Goal: Information Seeking & Learning: Learn about a topic

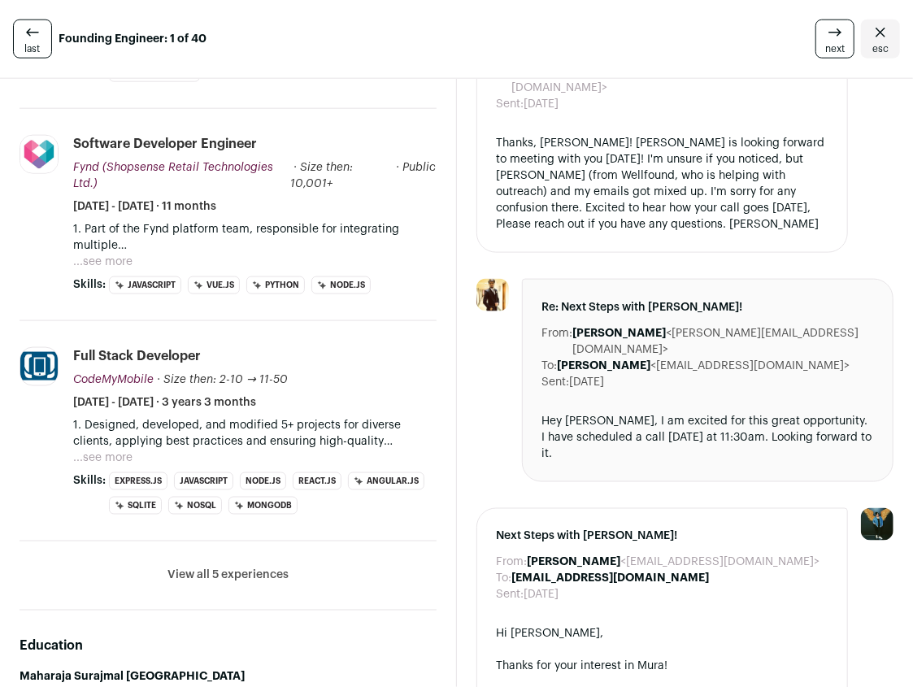
scroll to position [843, 0]
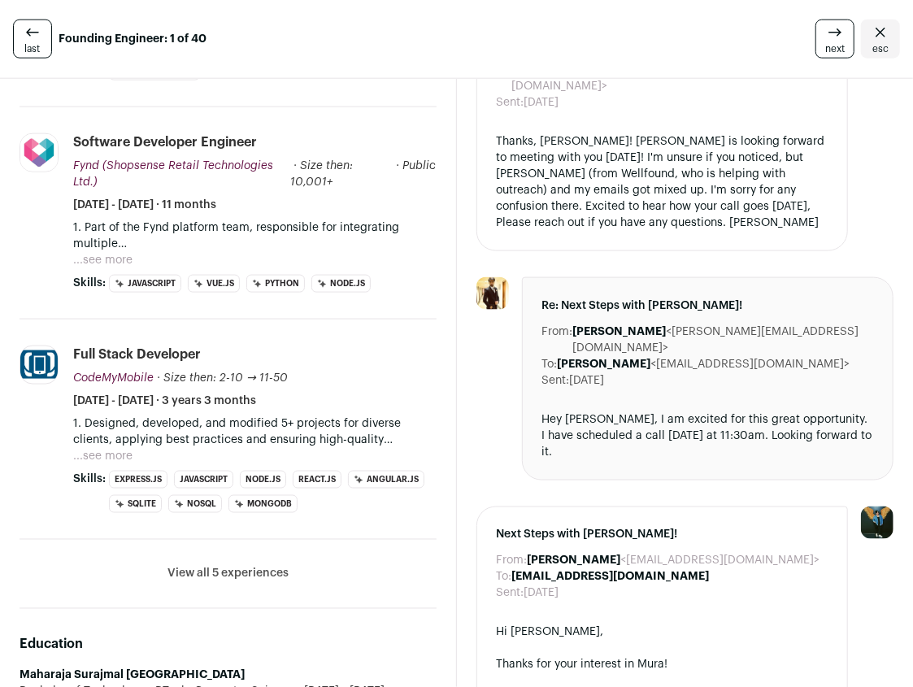
click at [254, 566] on button "View all 5 experiences" at bounding box center [227, 574] width 121 height 16
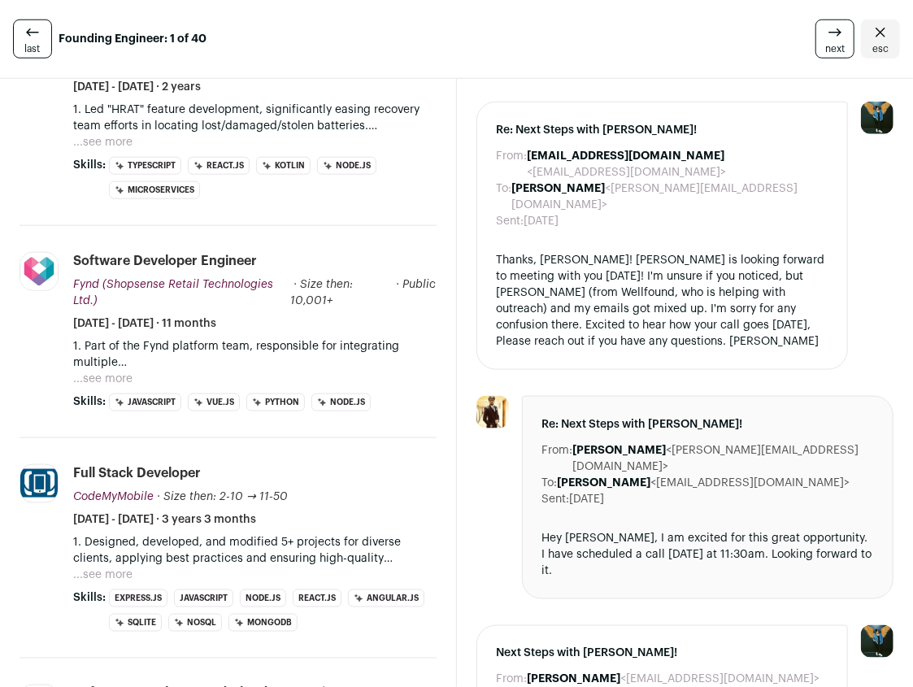
scroll to position [734, 0]
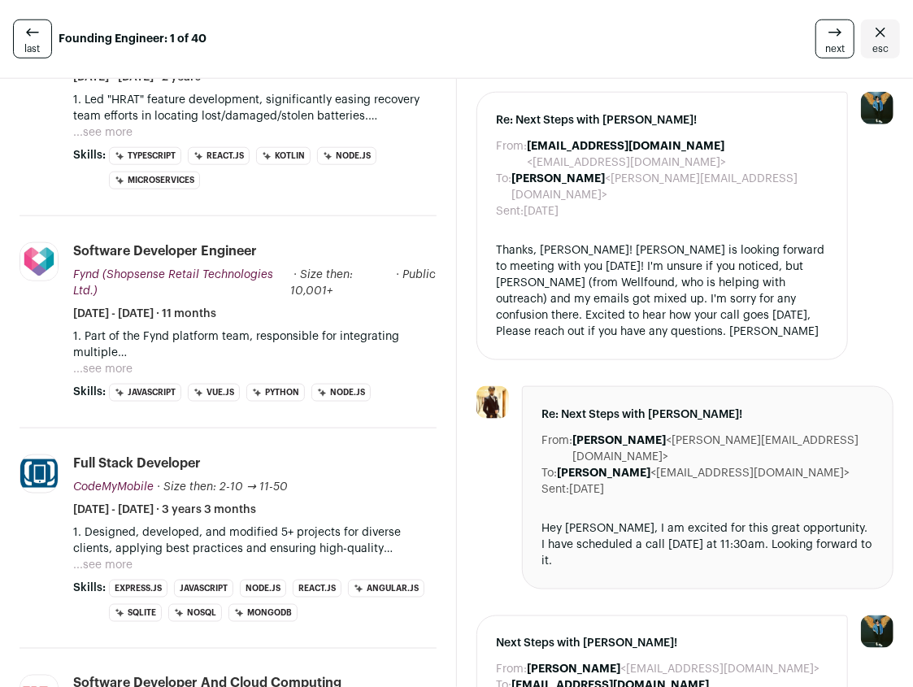
click at [313, 328] on p "1. Part of the Fynd platform team, responsible for integrating multiple marketp…" at bounding box center [254, 344] width 363 height 33
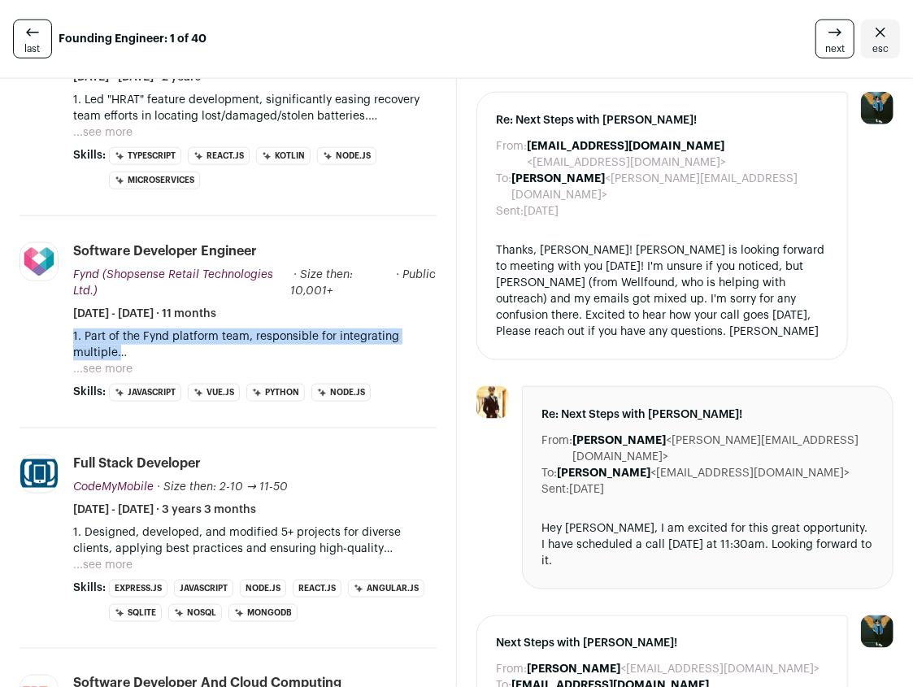
click at [313, 328] on p "1. Part of the Fynd platform team, responsible for integrating multiple marketp…" at bounding box center [254, 344] width 363 height 33
click at [327, 328] on p "1. Part of the Fynd platform team, responsible for integrating multiple marketp…" at bounding box center [254, 344] width 363 height 33
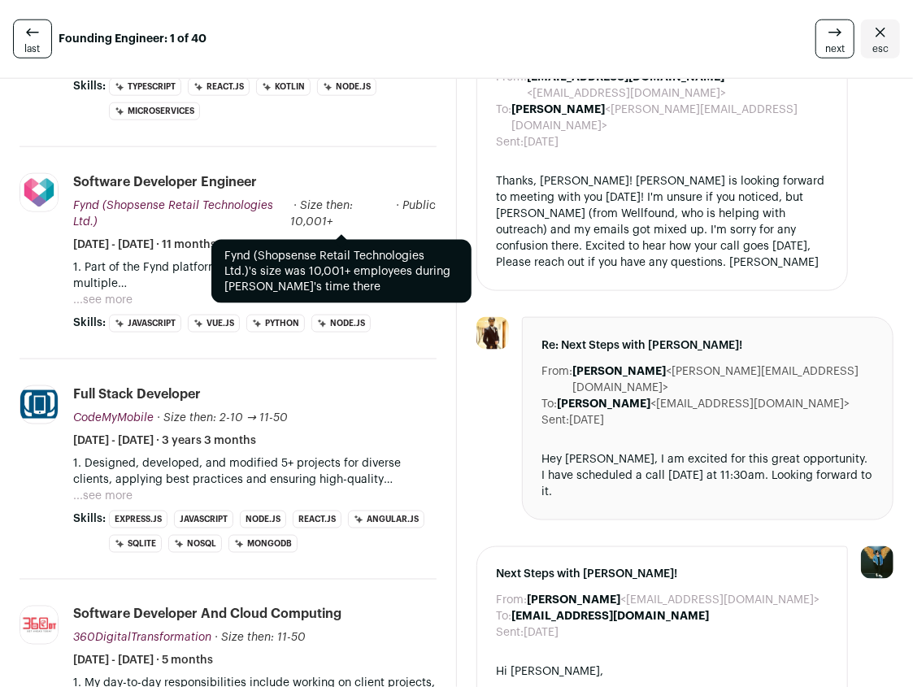
scroll to position [817, 0]
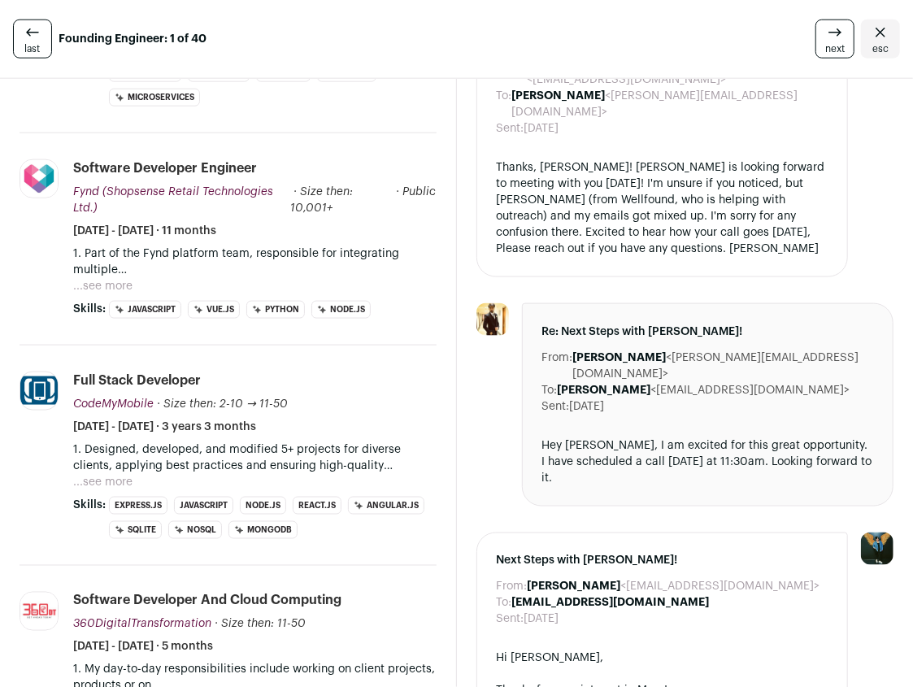
click at [315, 441] on p "1. Designed, developed, and modified 5+ projects for diverse clients, applying …" at bounding box center [254, 457] width 363 height 33
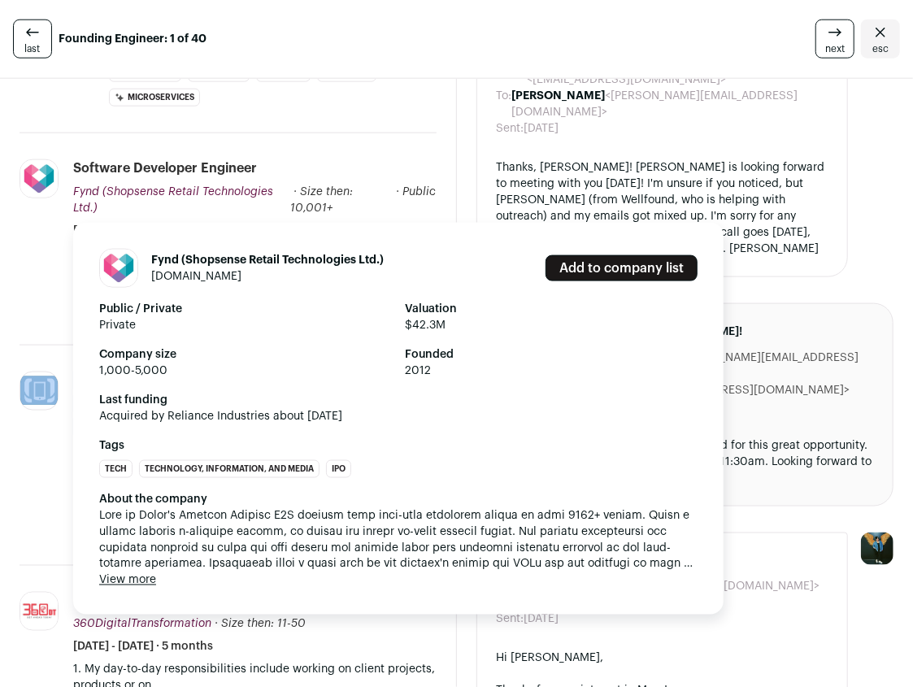
drag, startPoint x: 315, startPoint y: 435, endPoint x: 54, endPoint y: 441, distance: 260.2
click at [54, 441] on li "CodeMyMobile [DOMAIN_NAME] Add to company list Public / Private Private Valuati…" at bounding box center [228, 455] width 417 height 220
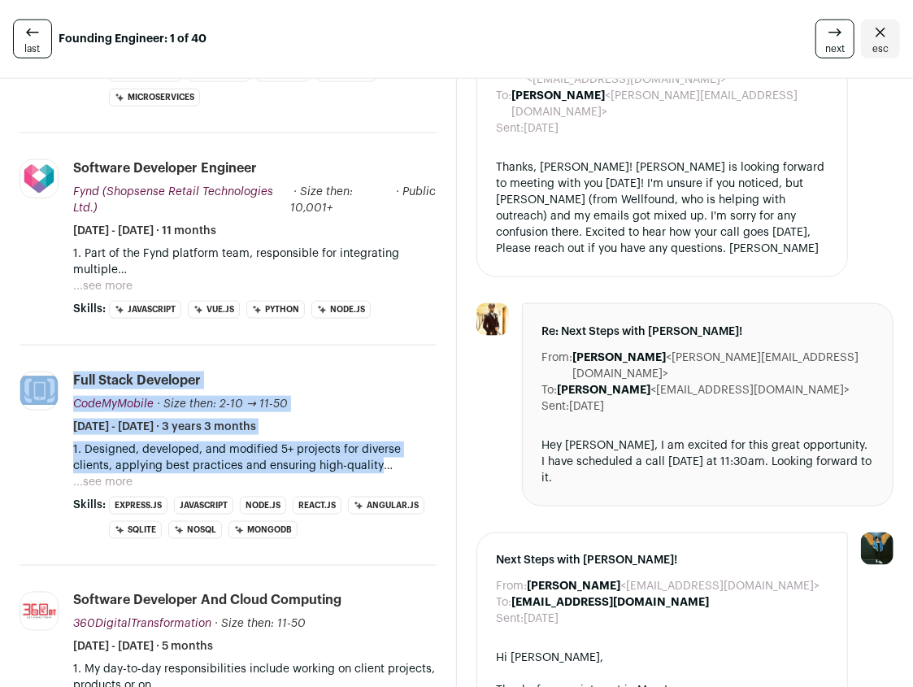
click at [155, 441] on p "1. Designed, developed, and modified 5+ projects for diverse clients, applying …" at bounding box center [254, 457] width 363 height 33
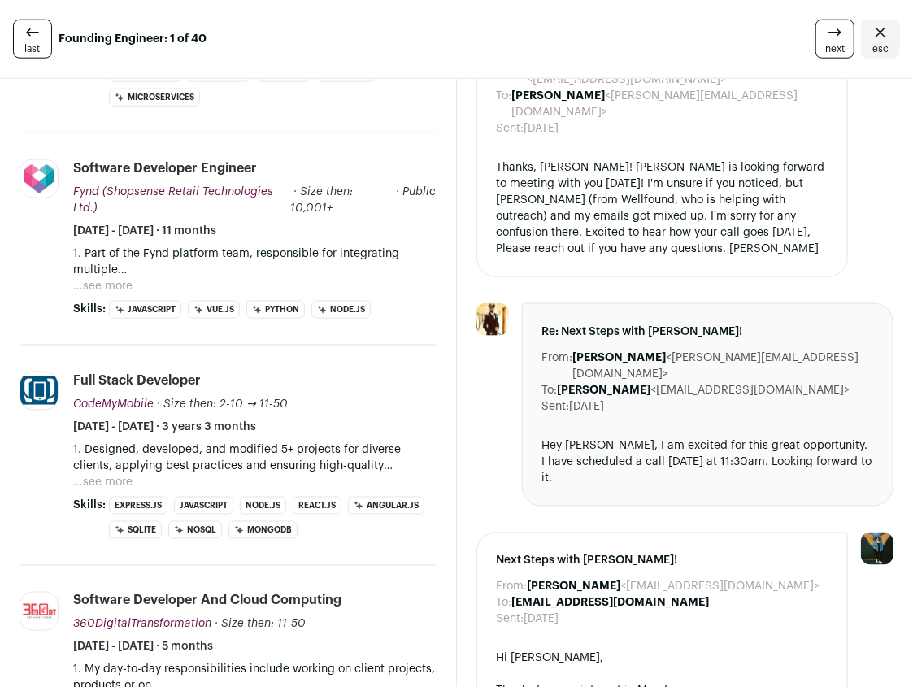
click at [162, 245] on p "1. Part of the Fynd platform team, responsible for integrating multiple marketp…" at bounding box center [254, 261] width 363 height 33
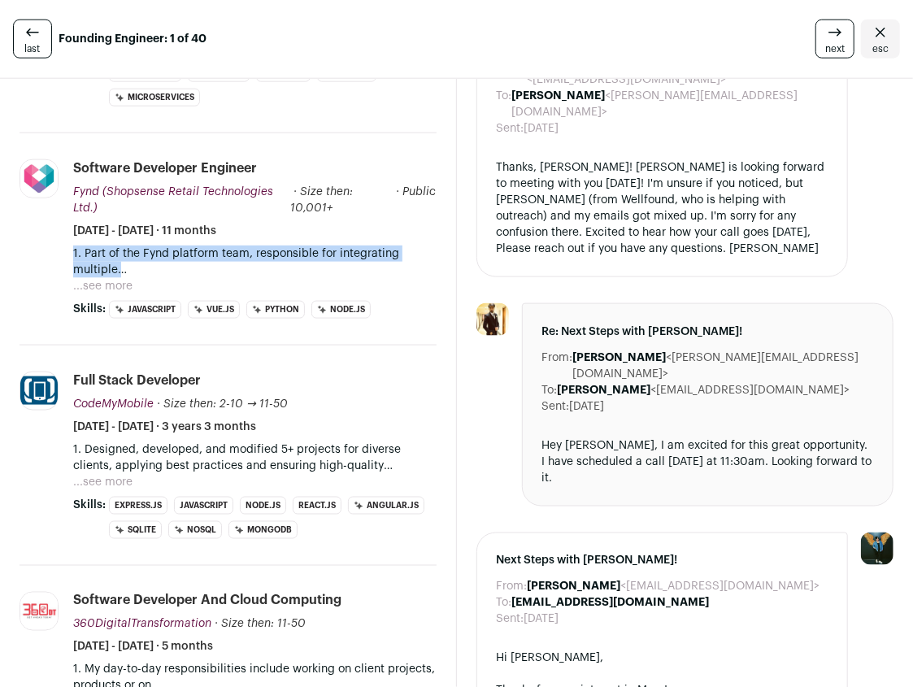
click at [162, 245] on p "1. Part of the Fynd platform team, responsible for integrating multiple marketp…" at bounding box center [254, 261] width 363 height 33
click at [180, 245] on p "1. Part of the Fynd platform team, responsible for integrating multiple marketp…" at bounding box center [254, 261] width 363 height 33
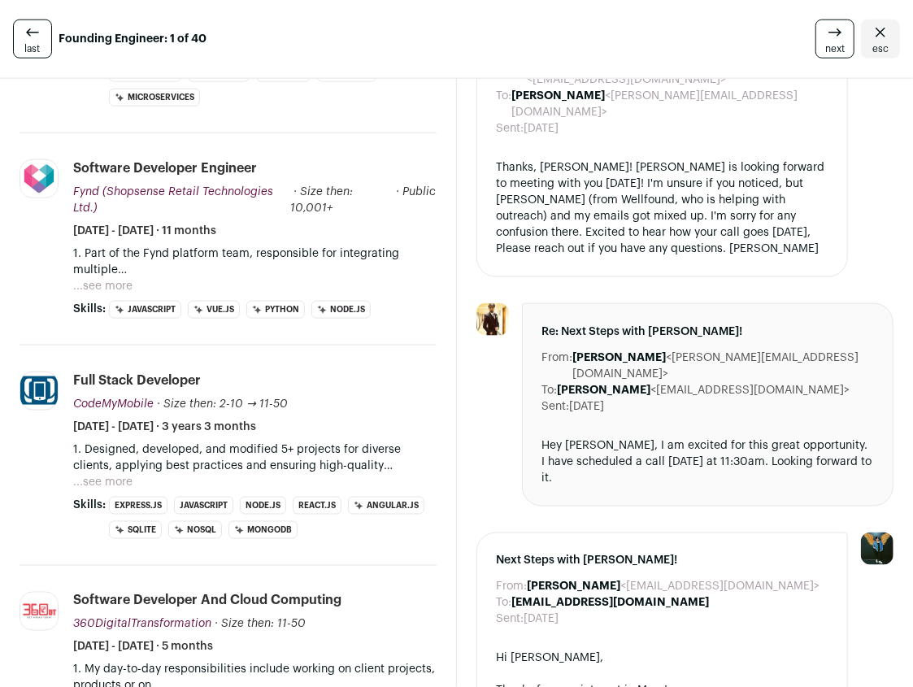
click at [107, 278] on button "...see more" at bounding box center [102, 286] width 59 height 16
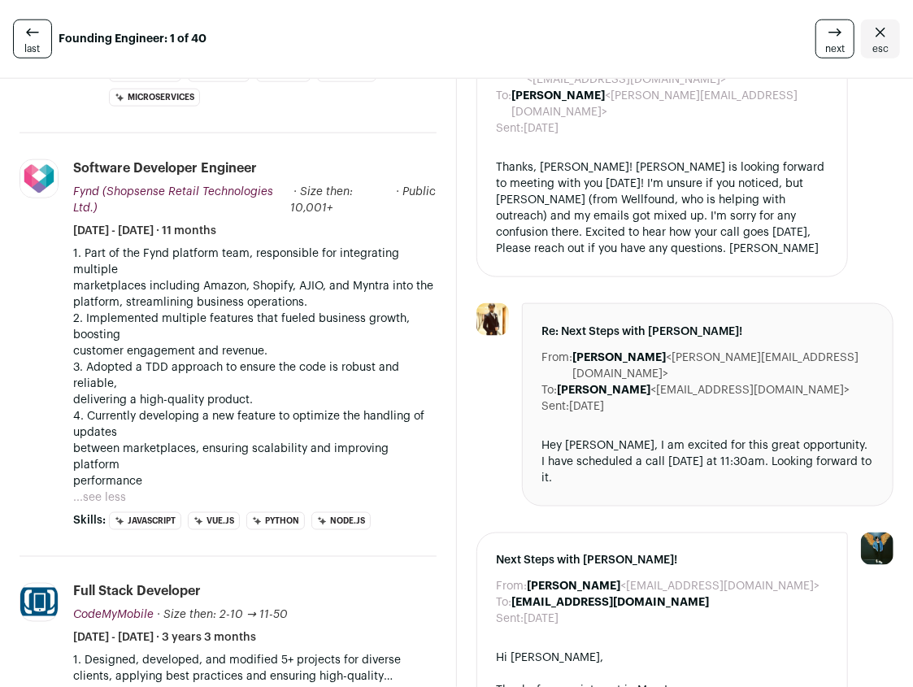
click at [177, 254] on p "1. Part of the Fynd platform team, responsible for integrating multiple marketp…" at bounding box center [254, 277] width 363 height 65
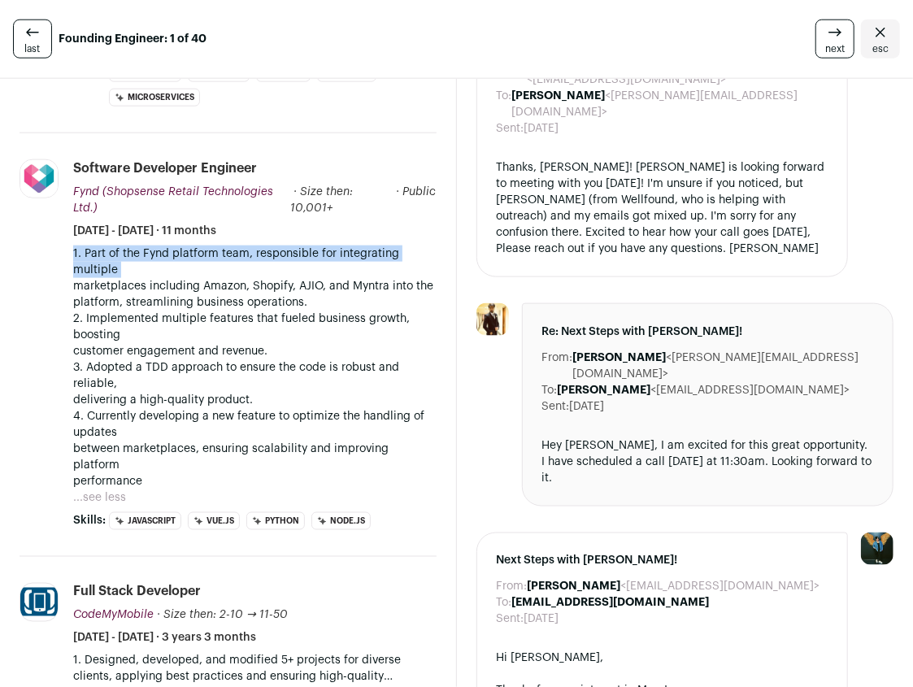
click at [177, 254] on p "1. Part of the Fynd platform team, responsible for integrating multiple marketp…" at bounding box center [254, 277] width 363 height 65
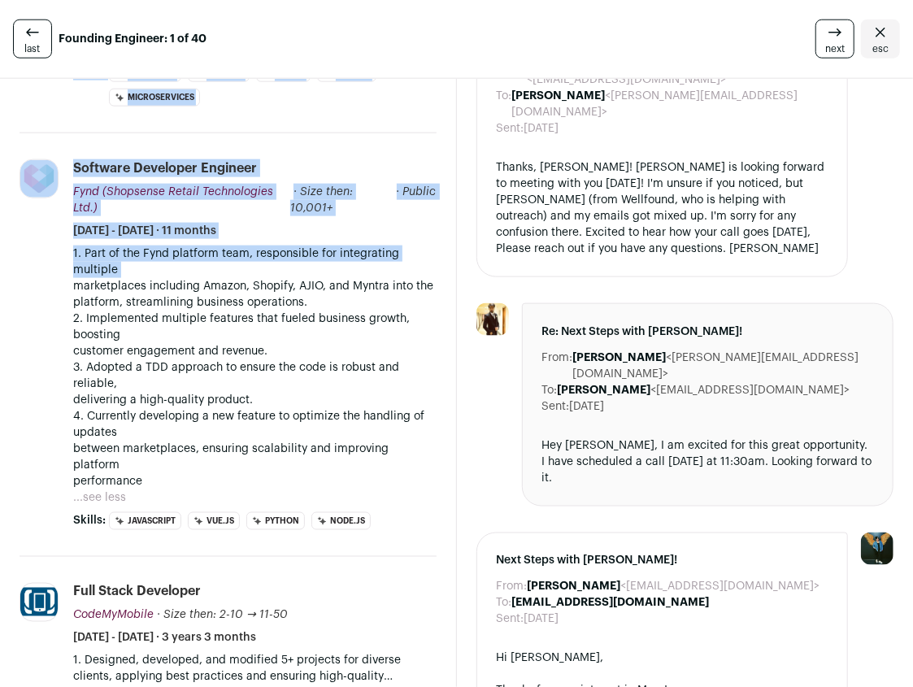
scroll to position [623, 0]
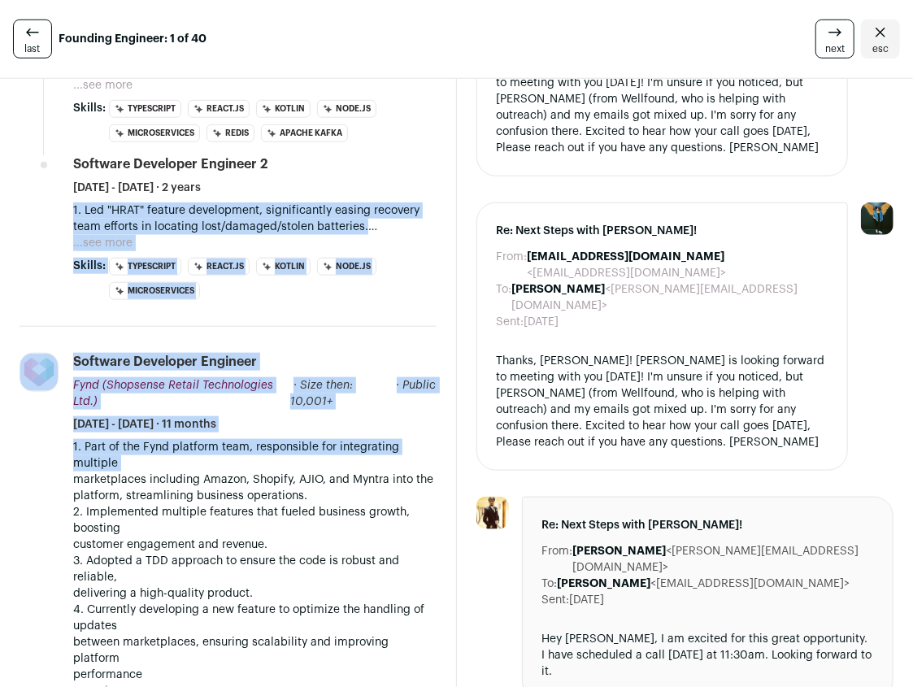
drag, startPoint x: 177, startPoint y: 254, endPoint x: 305, endPoint y: 206, distance: 136.0
click at [305, 206] on ul "Battery Smart [DOMAIN_NAME] Add to company list Public / Private Private Valuat…" at bounding box center [228, 620] width 417 height 1476
click at [305, 206] on p "1. Led "HRAT" feature development, significantly easing recovery team efforts i…" at bounding box center [254, 218] width 363 height 33
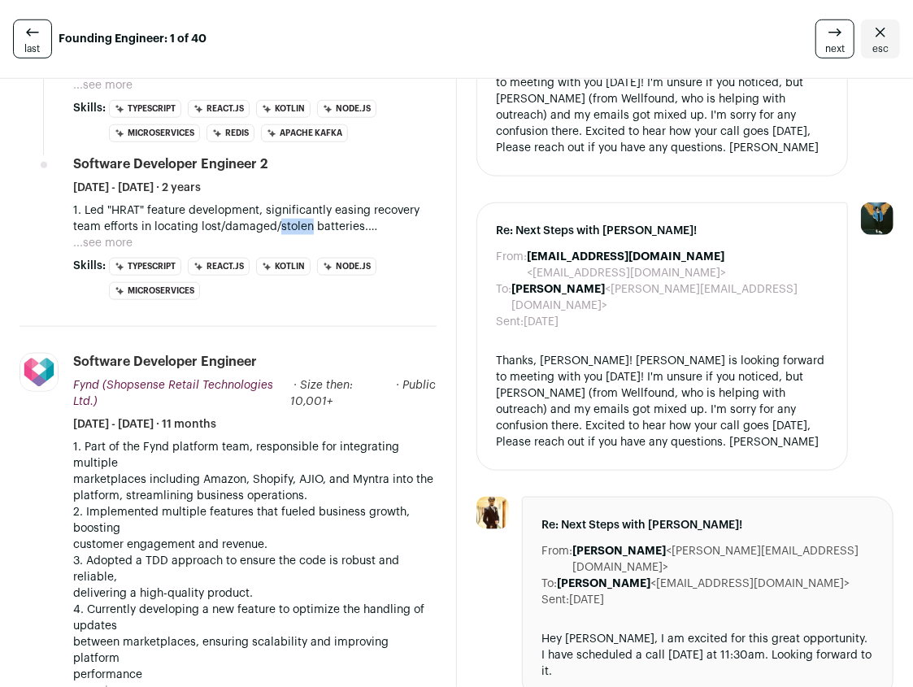
click at [305, 206] on p "1. Led "HRAT" feature development, significantly easing recovery team efforts i…" at bounding box center [254, 218] width 363 height 33
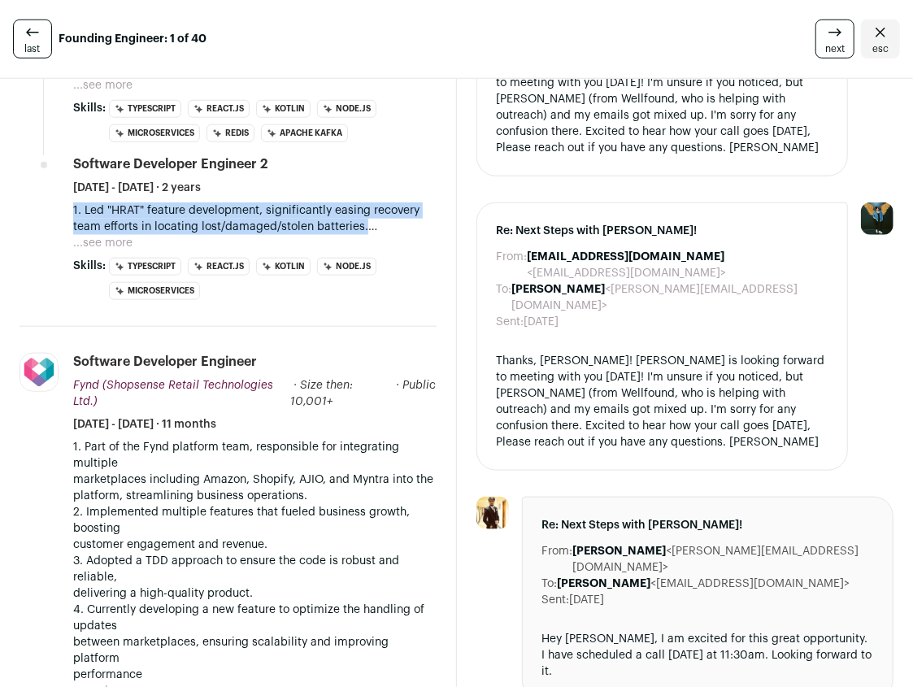
drag, startPoint x: 305, startPoint y: 206, endPoint x: 284, endPoint y: 186, distance: 28.7
click at [284, 202] on p "1. Led "HRAT" feature development, significantly easing recovery team efforts i…" at bounding box center [254, 218] width 363 height 33
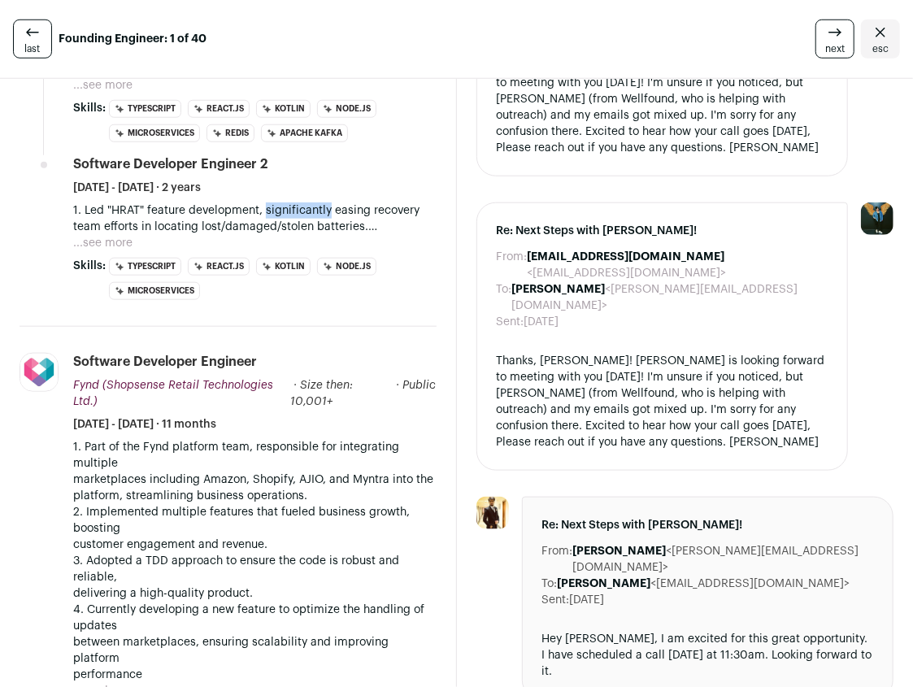
click at [284, 202] on p "1. Led "HRAT" feature development, significantly easing recovery team efforts i…" at bounding box center [254, 218] width 363 height 33
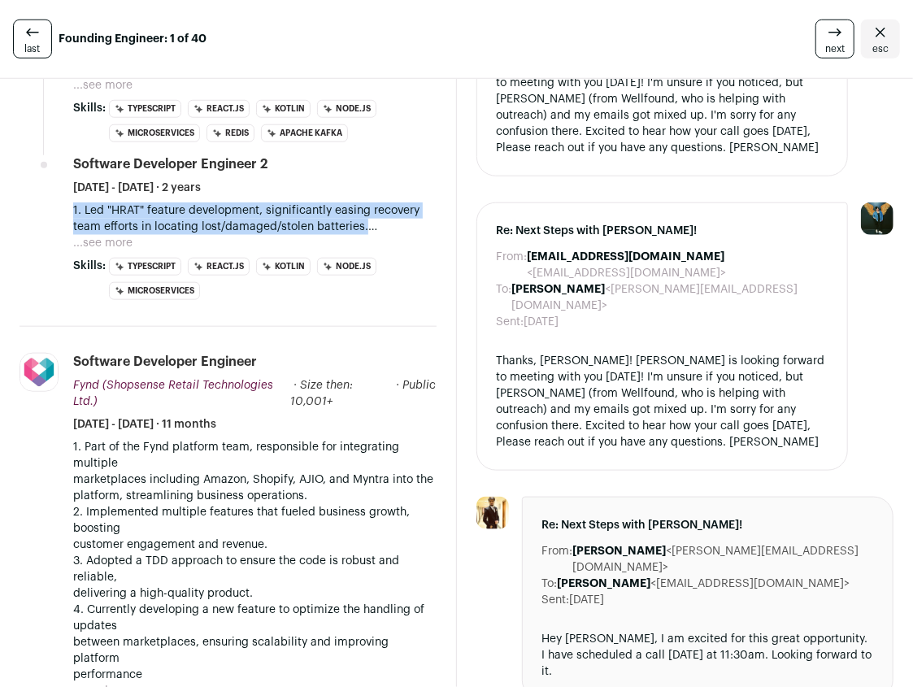
drag, startPoint x: 284, startPoint y: 186, endPoint x: 322, endPoint y: 195, distance: 38.4
click at [322, 202] on p "1. Led "HRAT" feature development, significantly easing recovery team efforts i…" at bounding box center [254, 218] width 363 height 33
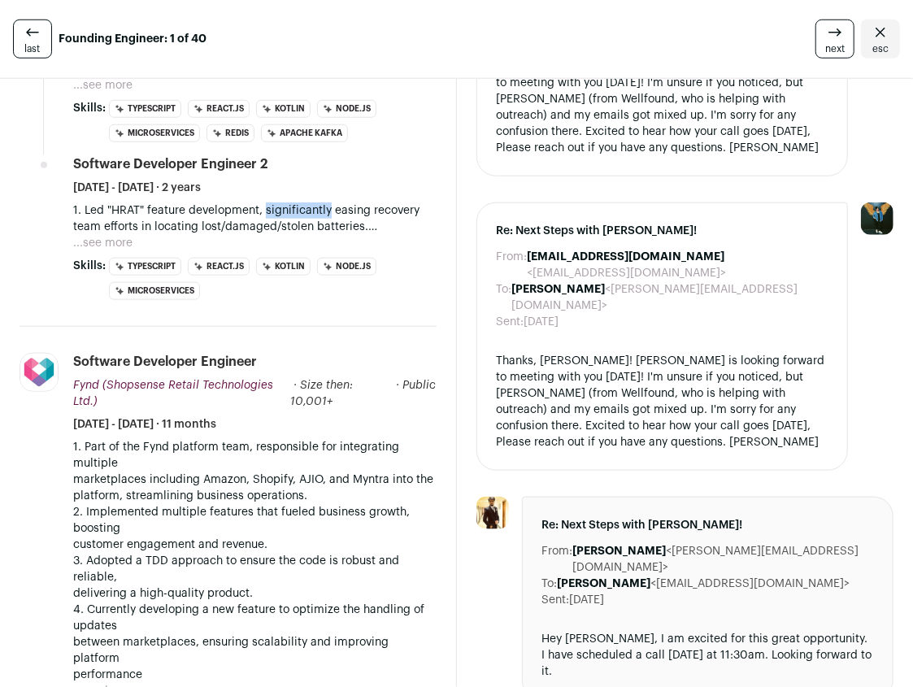
click at [322, 202] on p "1. Led "HRAT" feature development, significantly easing recovery team efforts i…" at bounding box center [254, 218] width 363 height 33
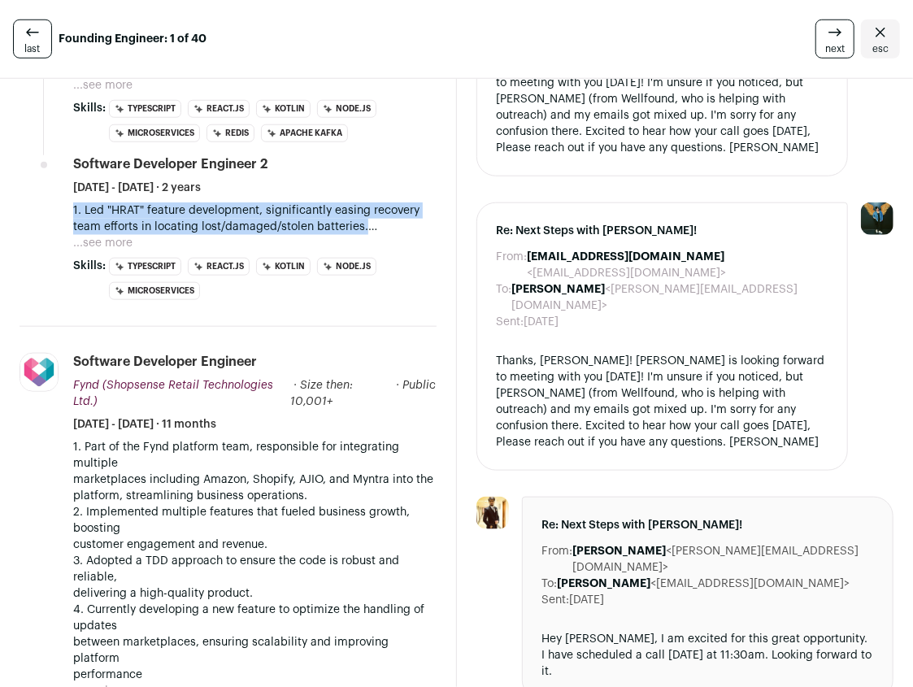
drag, startPoint x: 322, startPoint y: 195, endPoint x: 347, endPoint y: 187, distance: 26.5
click at [348, 202] on p "1. Led "HRAT" feature development, significantly easing recovery team efforts i…" at bounding box center [254, 218] width 363 height 33
click at [347, 202] on p "1. Led "HRAT" feature development, significantly easing recovery team efforts i…" at bounding box center [254, 218] width 363 height 33
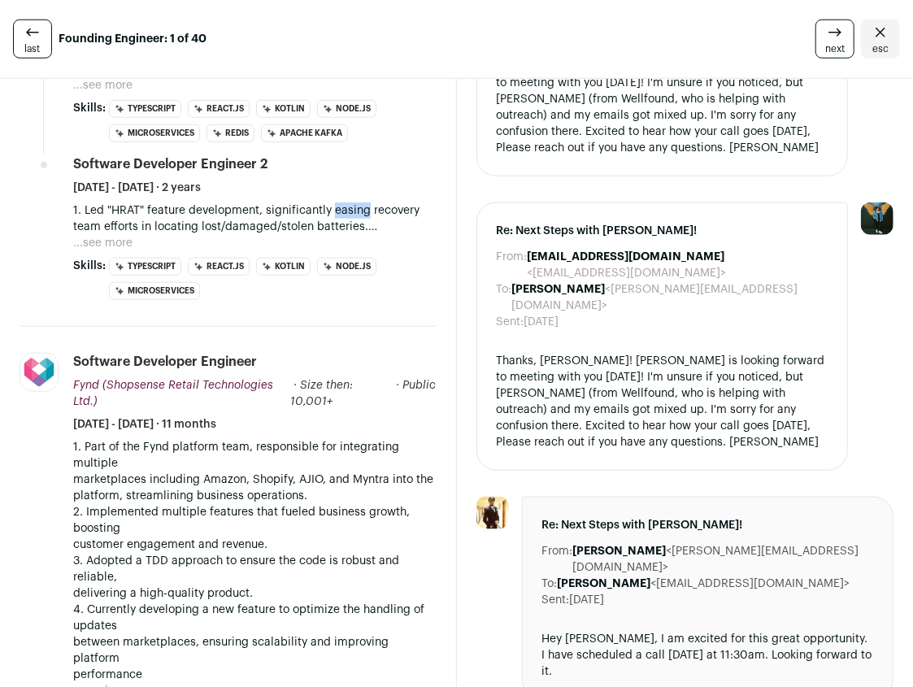
click at [347, 202] on p "1. Led "HRAT" feature development, significantly easing recovery team efforts i…" at bounding box center [254, 218] width 363 height 33
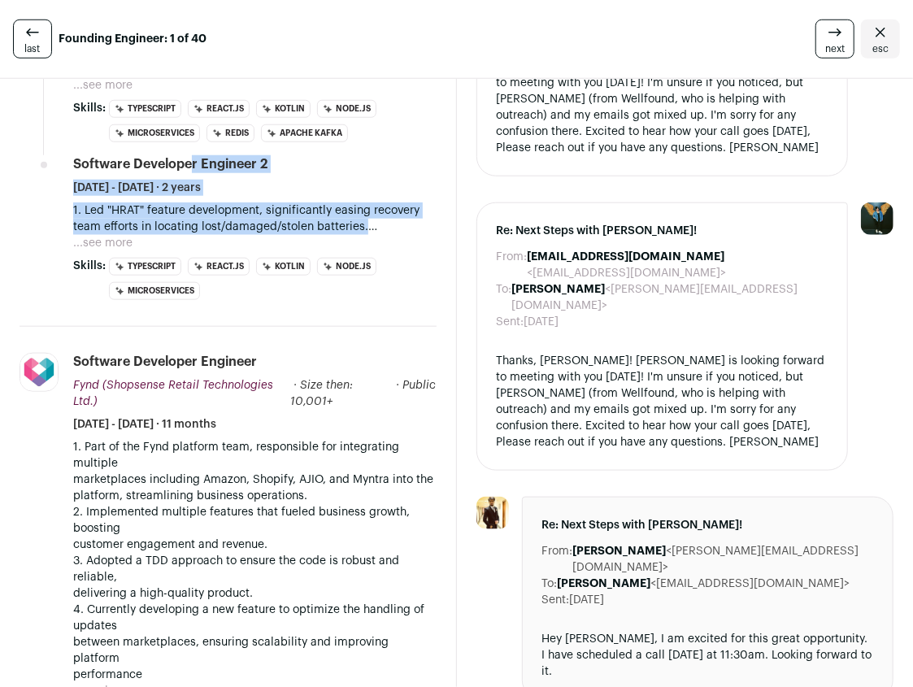
drag, startPoint x: 347, startPoint y: 187, endPoint x: 366, endPoint y: 177, distance: 21.1
click at [366, 177] on li "Software Developer Engineer [DATE] - [DATE] · 2 years 1. Led "HRAT" feature dev…" at bounding box center [254, 227] width 363 height 145
click at [331, 202] on p "1. Led "HRAT" feature development, significantly easing recovery team efforts i…" at bounding box center [254, 218] width 363 height 33
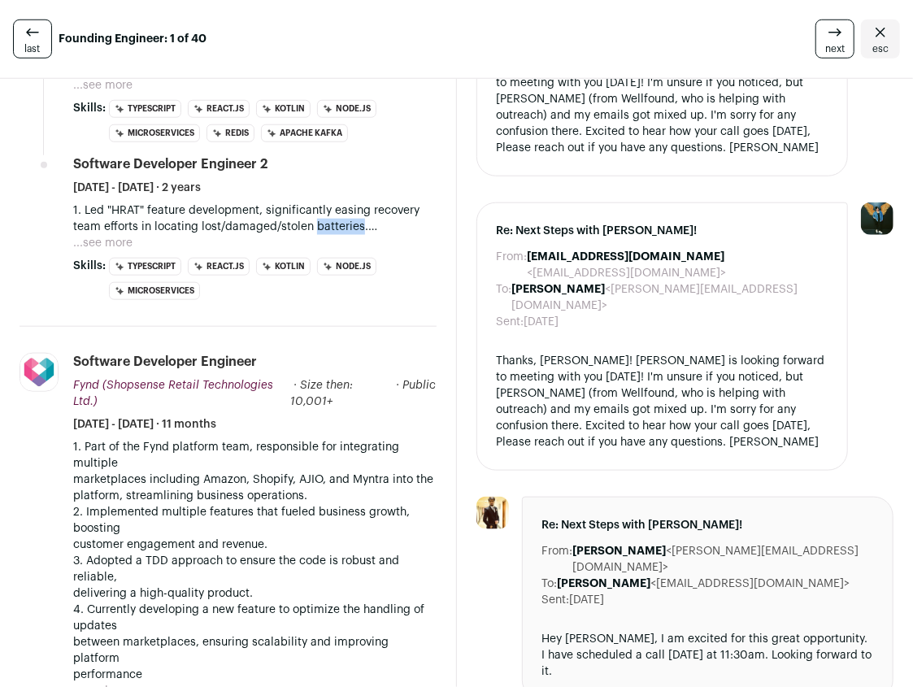
click at [331, 202] on p "1. Led "HRAT" feature development, significantly easing recovery team efforts i…" at bounding box center [254, 218] width 363 height 33
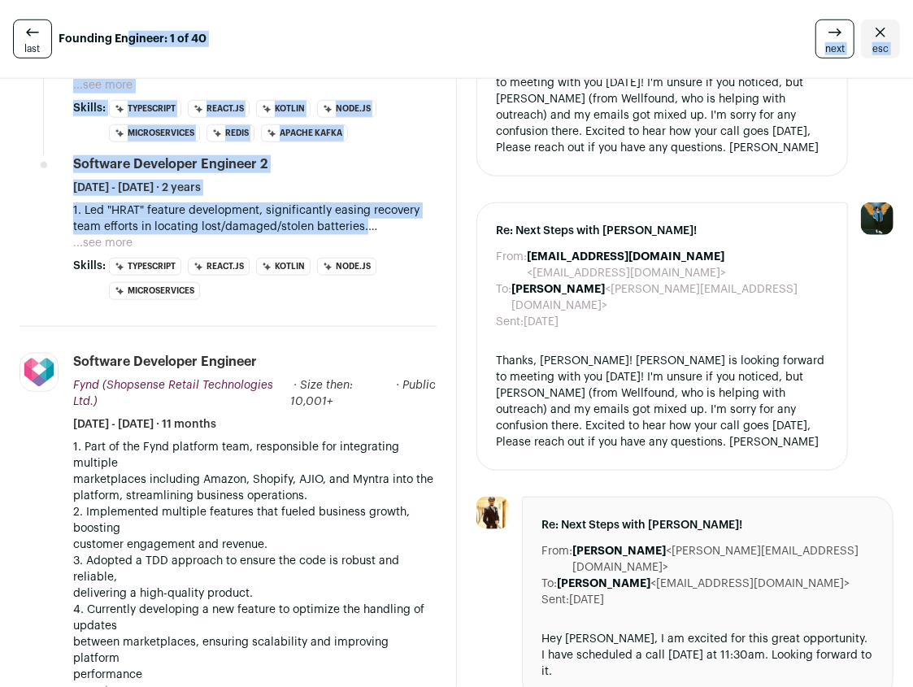
scroll to position [589, 0]
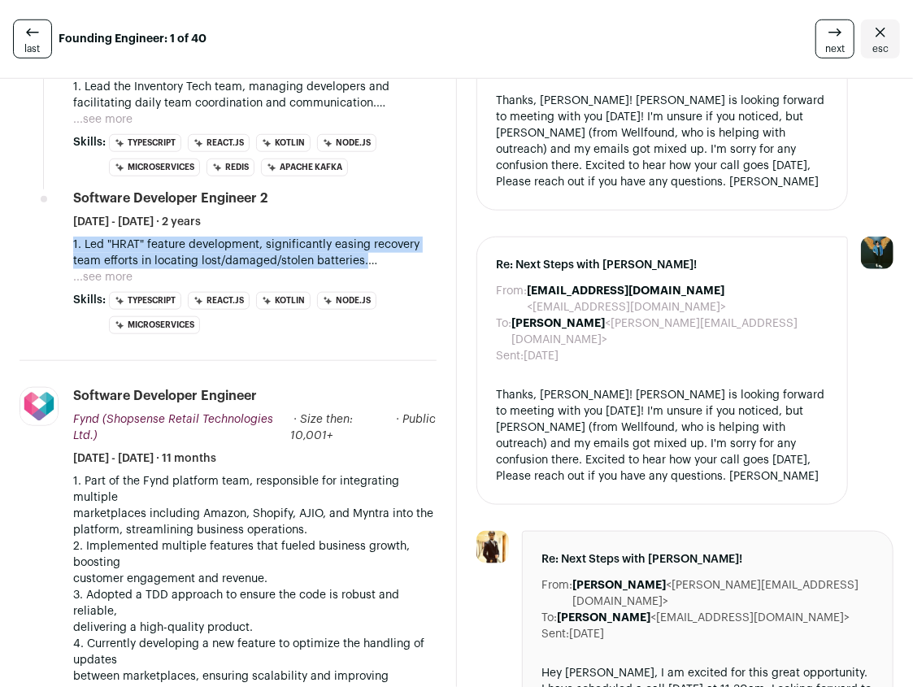
drag, startPoint x: 331, startPoint y: 200, endPoint x: 309, endPoint y: 226, distance: 34.0
click at [309, 237] on p "1. Led "HRAT" feature development, significantly easing recovery team efforts i…" at bounding box center [254, 253] width 363 height 33
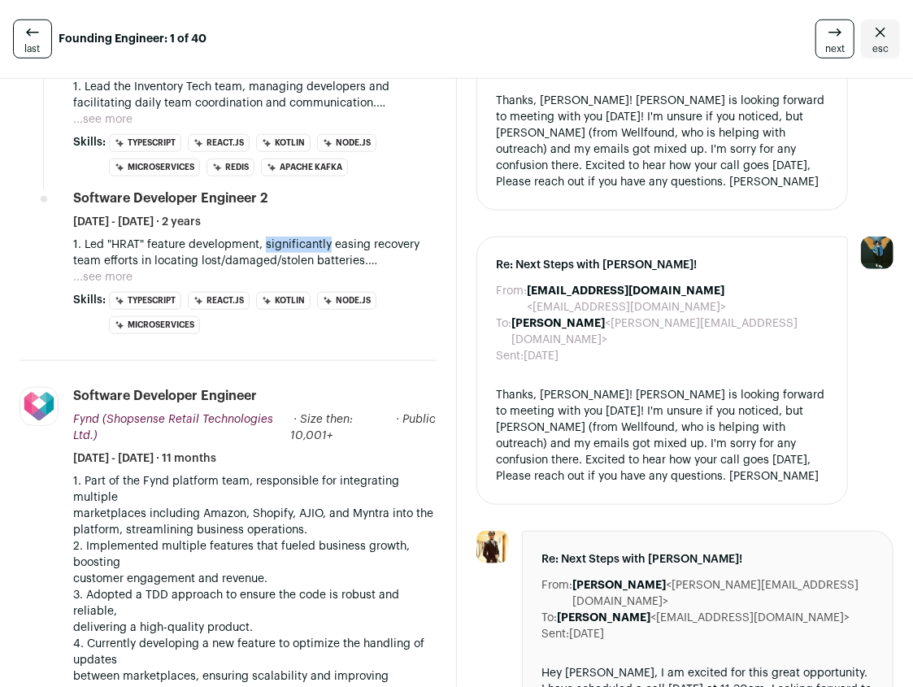
click at [309, 237] on p "1. Led "HRAT" feature development, significantly easing recovery team efforts i…" at bounding box center [254, 253] width 363 height 33
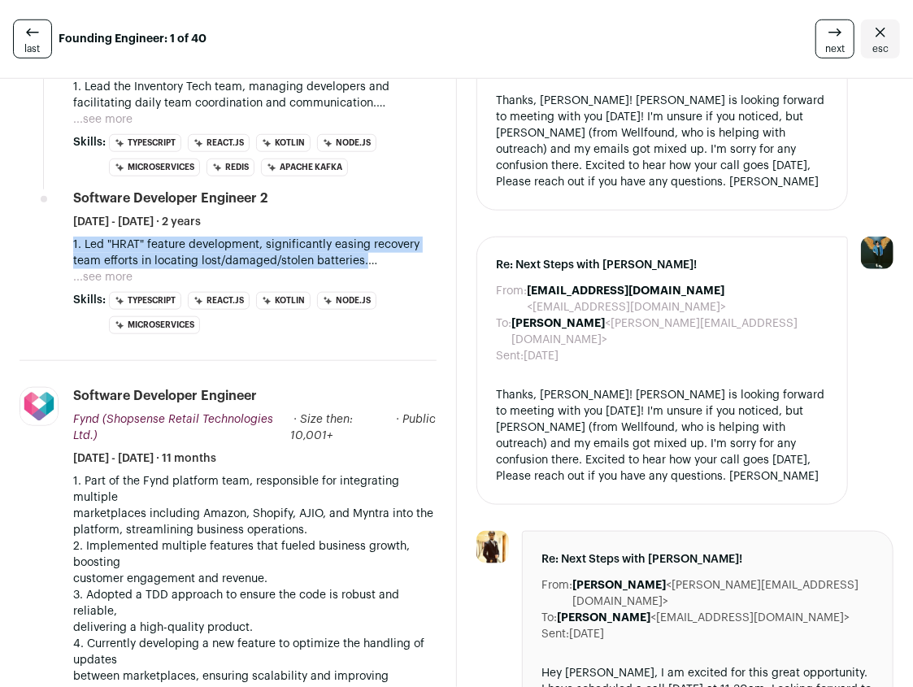
drag, startPoint x: 309, startPoint y: 226, endPoint x: 328, endPoint y: 231, distance: 19.3
click at [328, 237] on p "1. Led "HRAT" feature development, significantly easing recovery team efforts i…" at bounding box center [254, 253] width 363 height 33
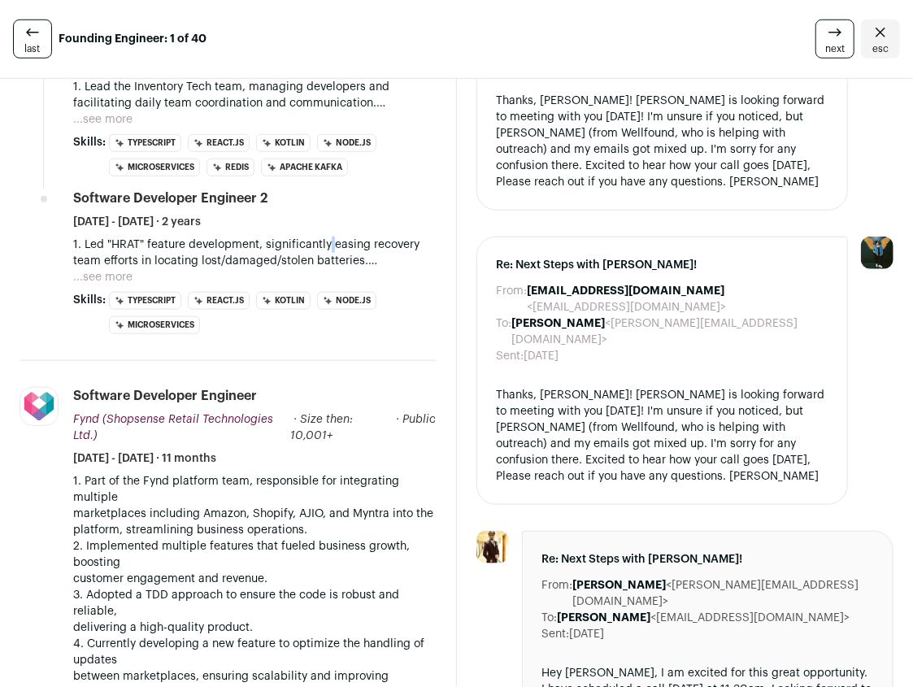
click at [328, 237] on p "1. Led "HRAT" feature development, significantly easing recovery team efforts i…" at bounding box center [254, 253] width 363 height 33
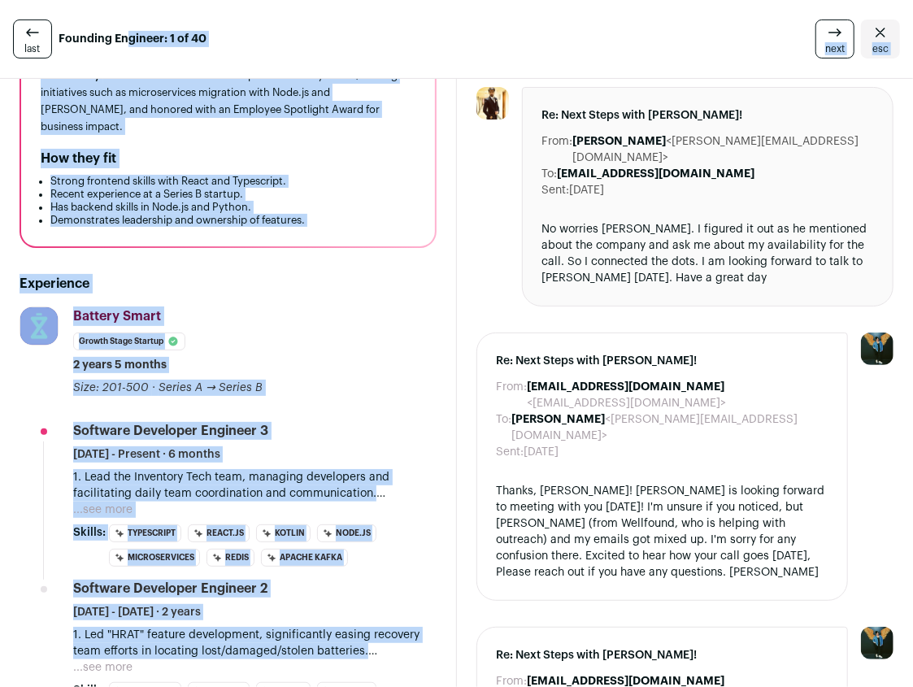
scroll to position [0, 0]
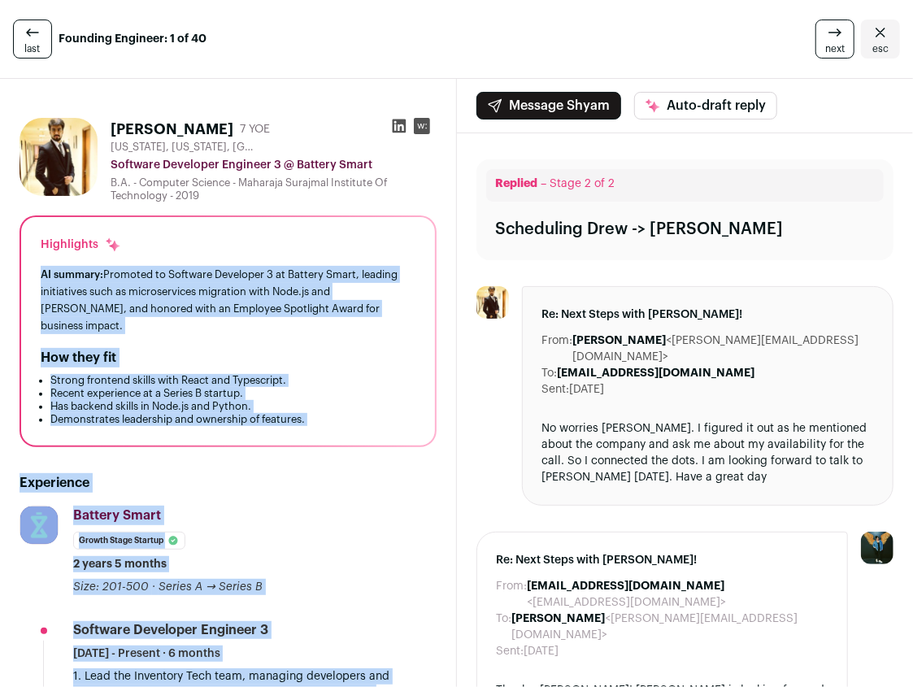
drag, startPoint x: 328, startPoint y: 231, endPoint x: 215, endPoint y: 296, distance: 129.7
click at [215, 296] on div "AI summary: Promoted to Software Developer 3 at Battery Smart, leading initiati…" at bounding box center [228, 300] width 375 height 69
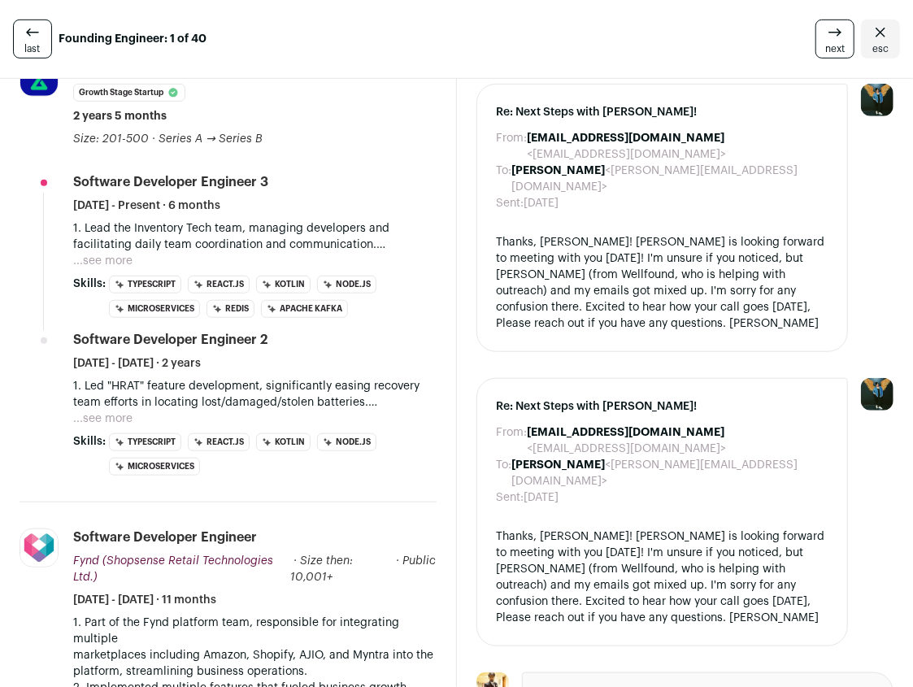
scroll to position [801, 0]
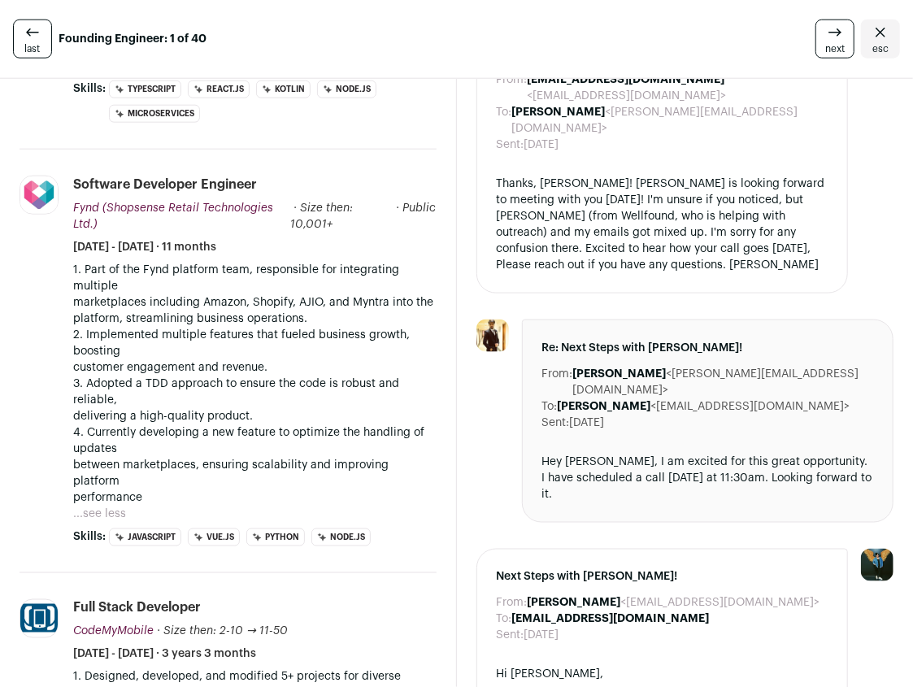
click at [245, 281] on p "1. Part of the Fynd platform team, responsible for integrating multiple marketp…" at bounding box center [254, 294] width 363 height 65
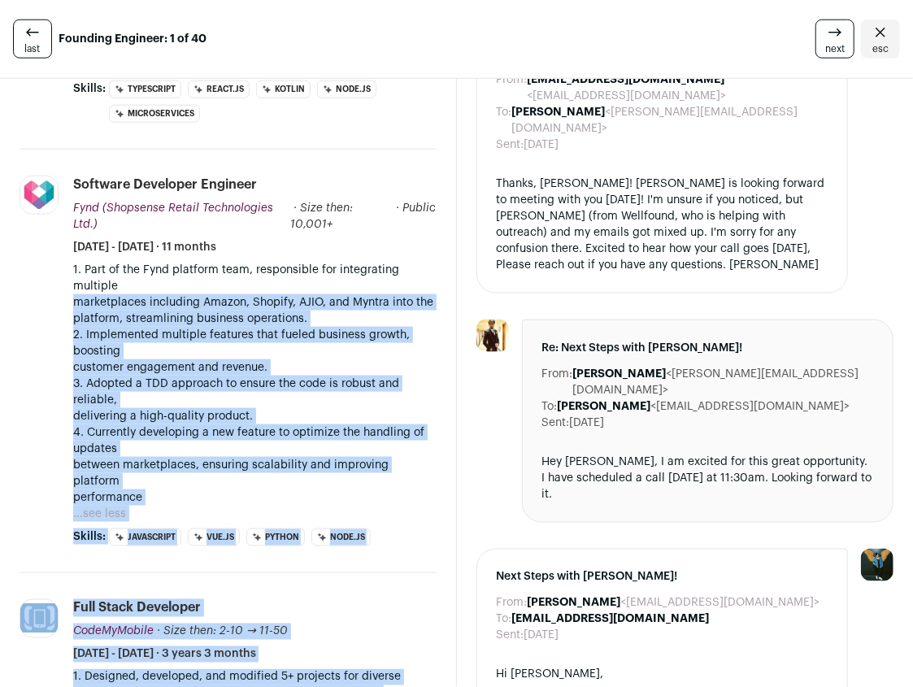
scroll to position [823, 0]
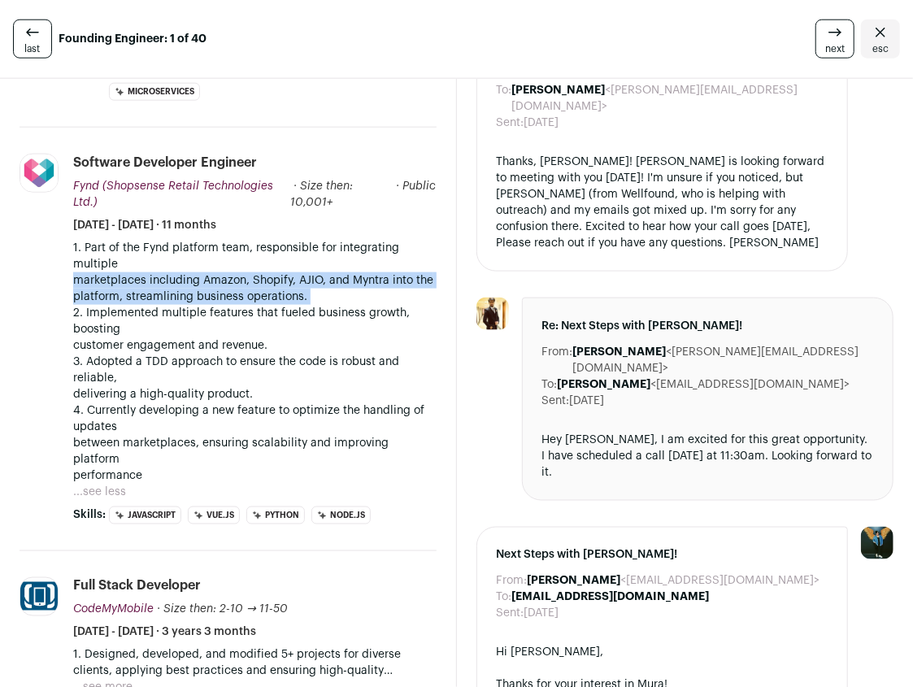
drag, startPoint x: 245, startPoint y: 281, endPoint x: 245, endPoint y: 265, distance: 16.3
click at [246, 265] on p "1. Part of the Fynd platform team, responsible for integrating multiple marketp…" at bounding box center [254, 272] width 363 height 65
click at [245, 265] on p "1. Part of the Fynd platform team, responsible for integrating multiple marketp…" at bounding box center [254, 272] width 363 height 65
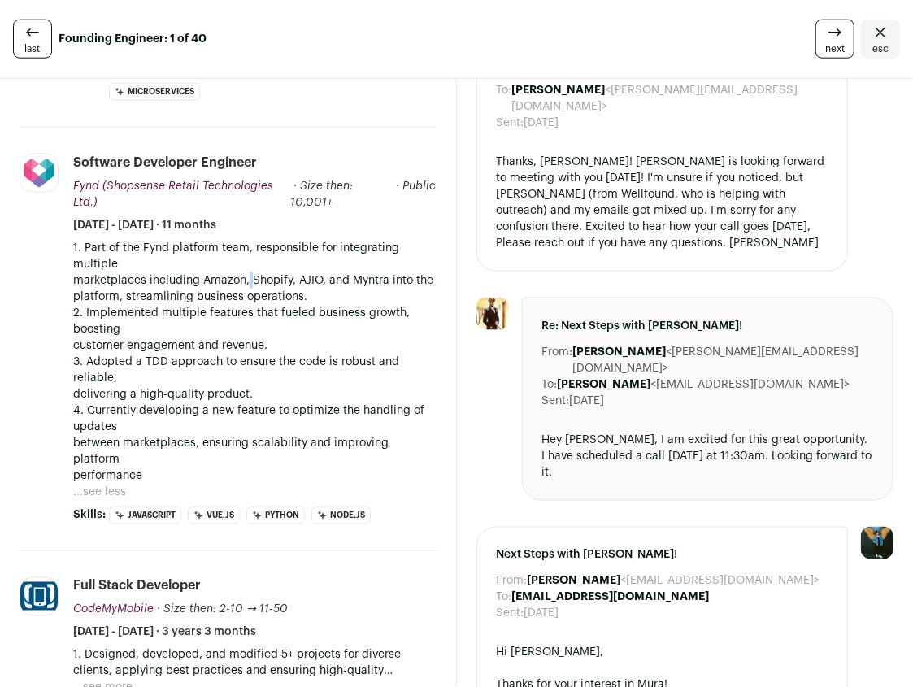
click at [245, 265] on p "1. Part of the Fynd platform team, responsible for integrating multiple marketp…" at bounding box center [254, 272] width 363 height 65
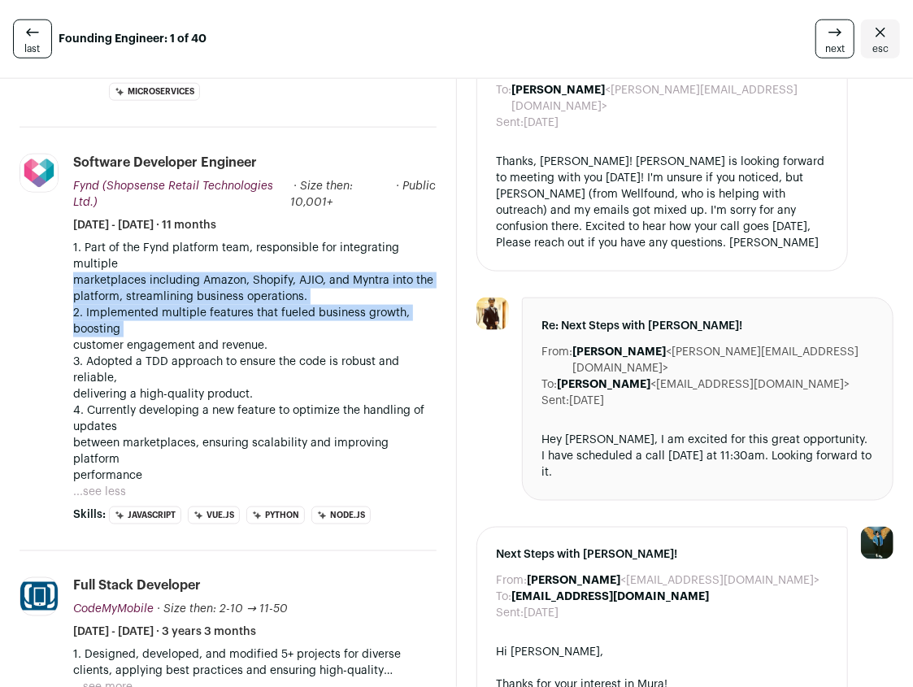
drag, startPoint x: 245, startPoint y: 265, endPoint x: 340, endPoint y: 285, distance: 96.5
click at [340, 285] on div "1. Part of the Fynd platform team, responsible for integrating multiple marketp…" at bounding box center [254, 362] width 363 height 244
click at [340, 305] on p "2. Implemented multiple features that fueled business growth, boosting customer…" at bounding box center [254, 329] width 363 height 49
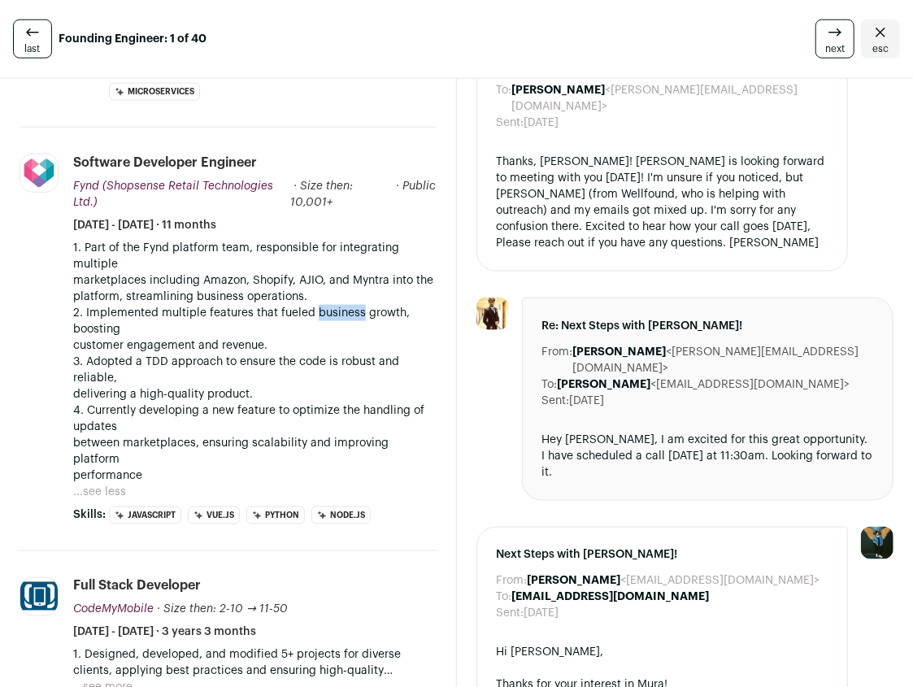
click at [340, 305] on p "2. Implemented multiple features that fueled business growth, boosting customer…" at bounding box center [254, 329] width 363 height 49
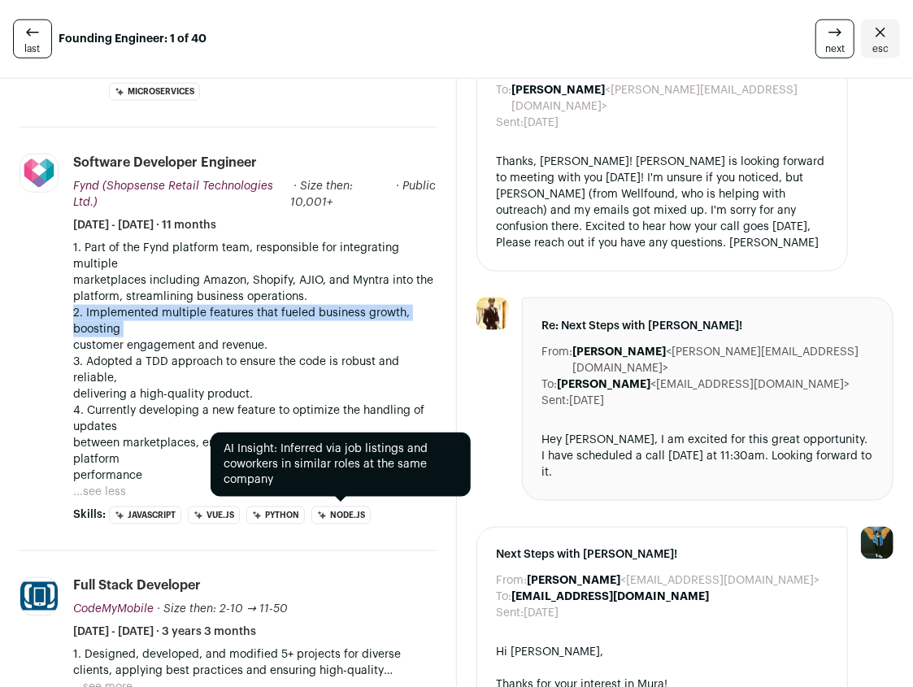
drag, startPoint x: 340, startPoint y: 285, endPoint x: 349, endPoint y: 302, distance: 18.6
click at [349, 305] on p "2. Implemented multiple features that fueled business growth, boosting customer…" at bounding box center [254, 329] width 363 height 49
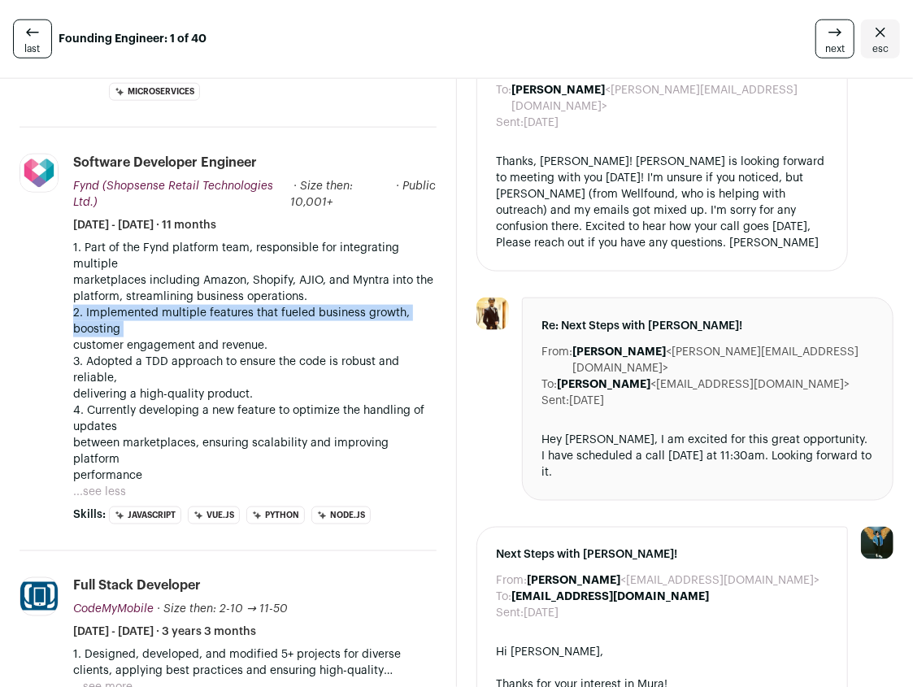
click at [349, 305] on p "2. Implemented multiple features that fueled business growth, boosting customer…" at bounding box center [254, 329] width 363 height 49
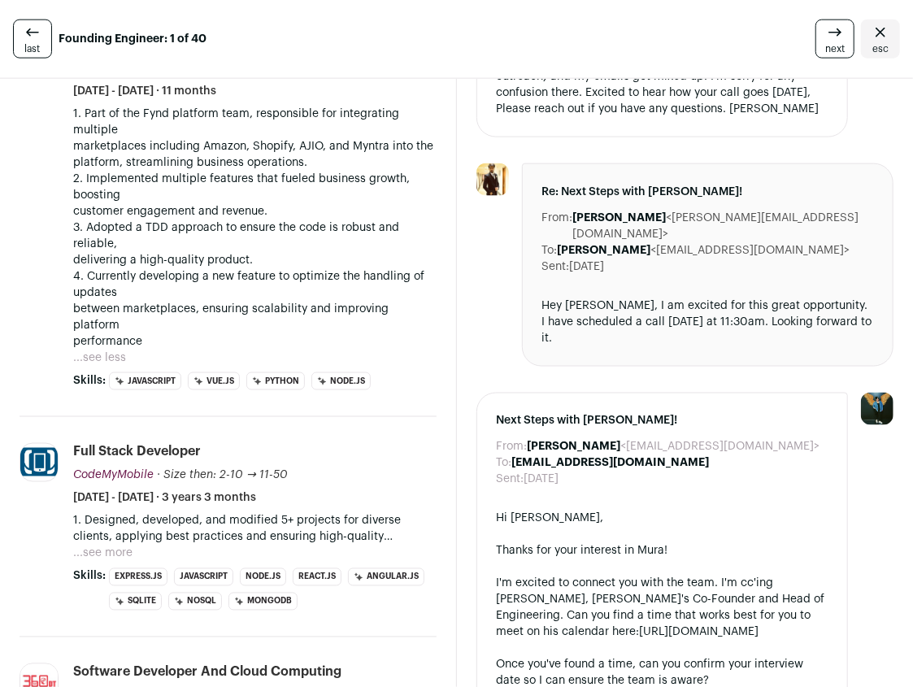
scroll to position [962, 0]
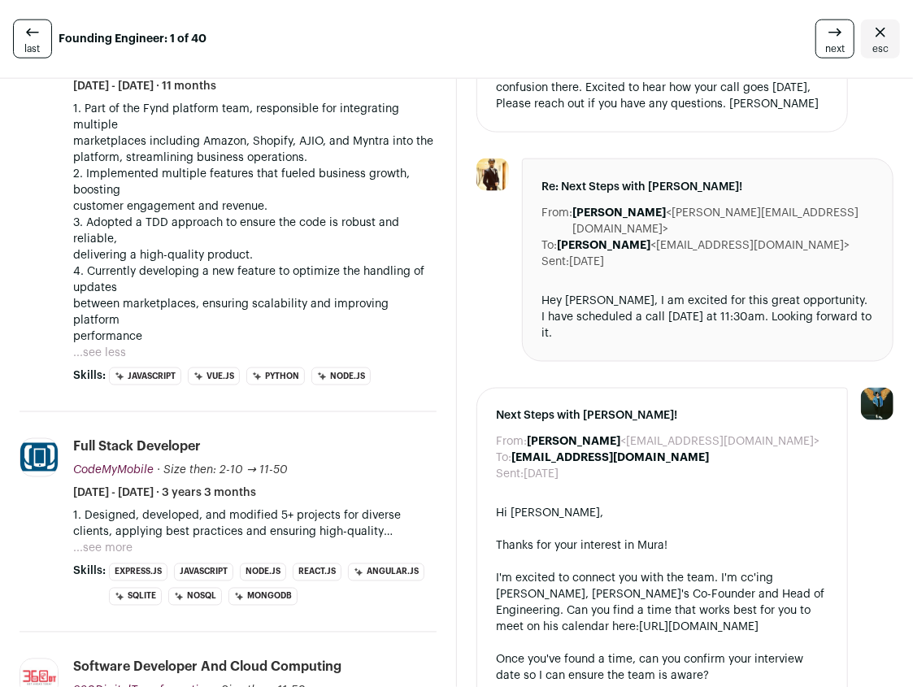
click at [112, 541] on button "...see more" at bounding box center [102, 549] width 59 height 16
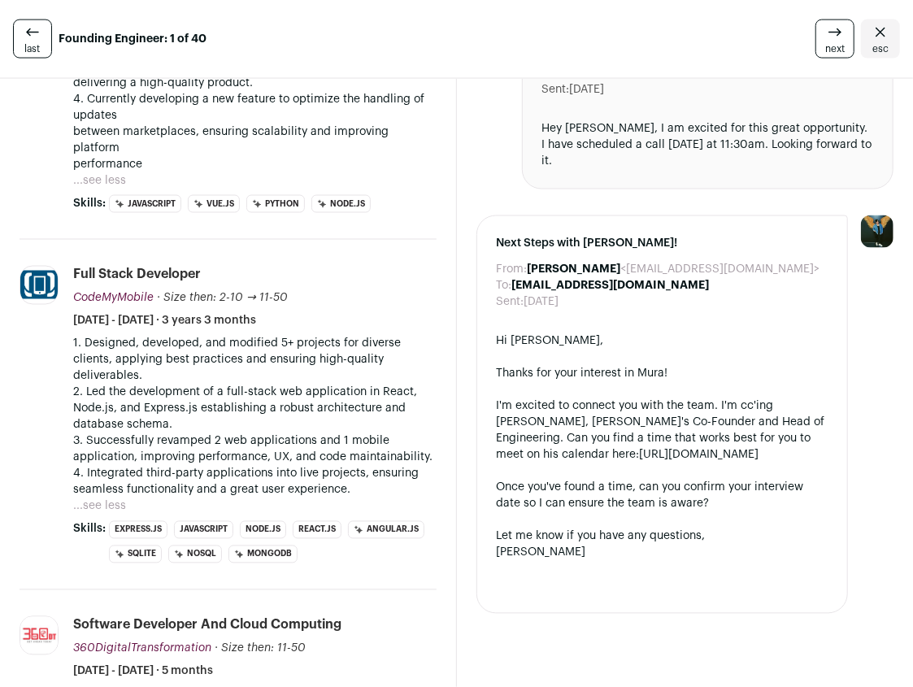
scroll to position [1135, 0]
click at [271, 335] on p "1. Designed, developed, and modified 5+ projects for diverse clients, applying …" at bounding box center [254, 359] width 363 height 49
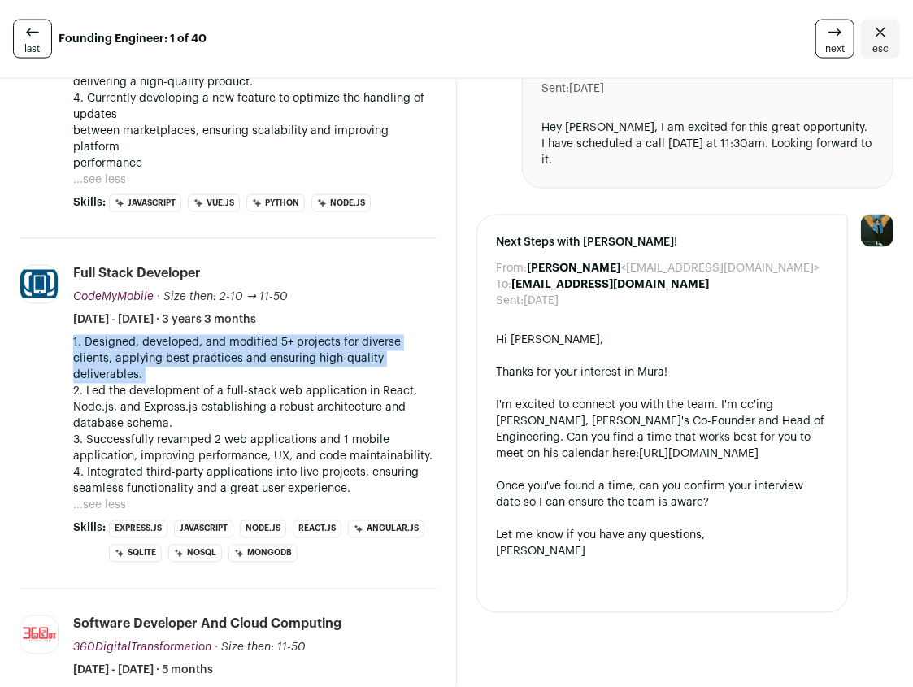
click at [271, 335] on p "1. Designed, developed, and modified 5+ projects for diverse clients, applying …" at bounding box center [254, 359] width 363 height 49
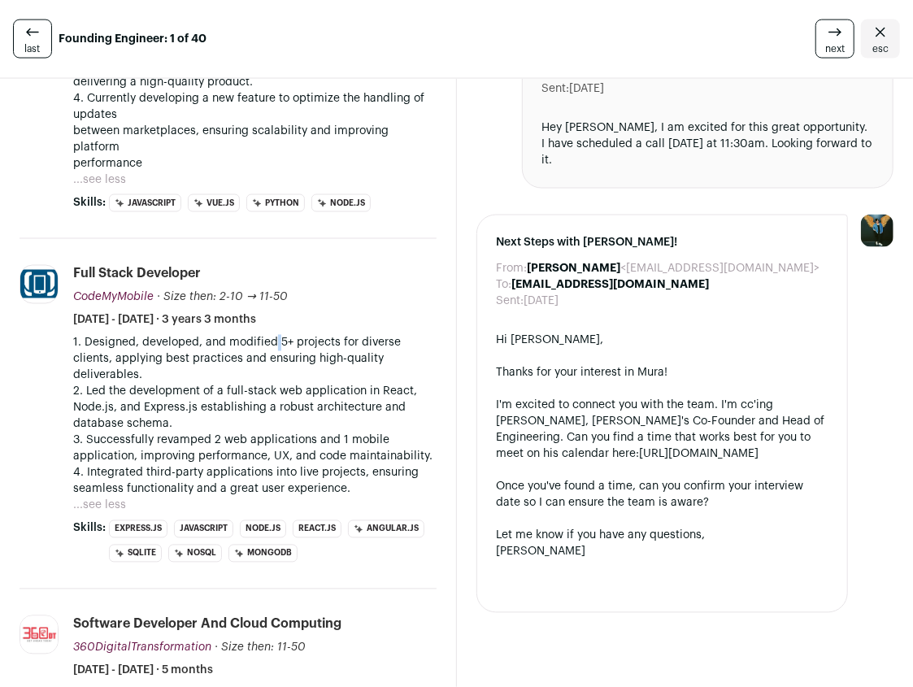
click at [271, 335] on p "1. Designed, developed, and modified 5+ projects for diverse clients, applying …" at bounding box center [254, 359] width 363 height 49
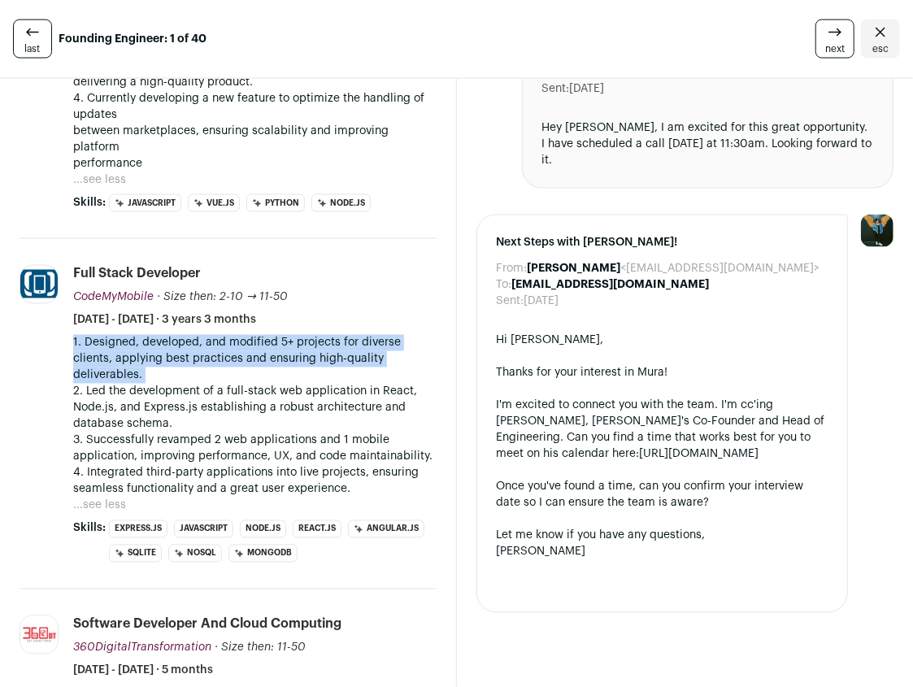
drag, startPoint x: 271, startPoint y: 306, endPoint x: 300, endPoint y: 304, distance: 28.6
click at [300, 335] on p "1. Designed, developed, and modified 5+ projects for diverse clients, applying …" at bounding box center [254, 359] width 363 height 49
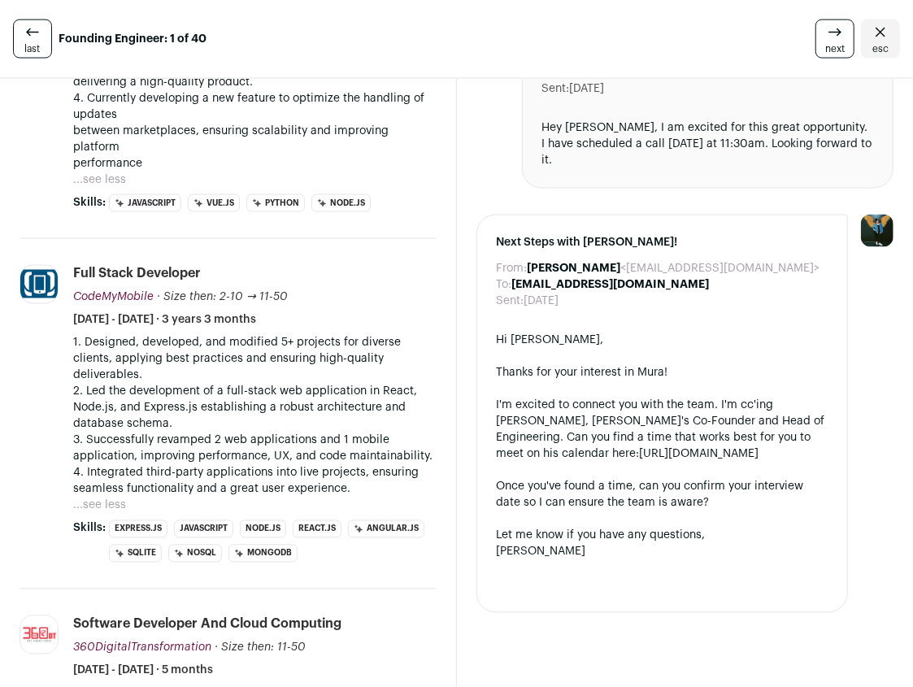
click at [325, 335] on p "1. Designed, developed, and modified 5+ projects for diverse clients, applying …" at bounding box center [254, 359] width 363 height 49
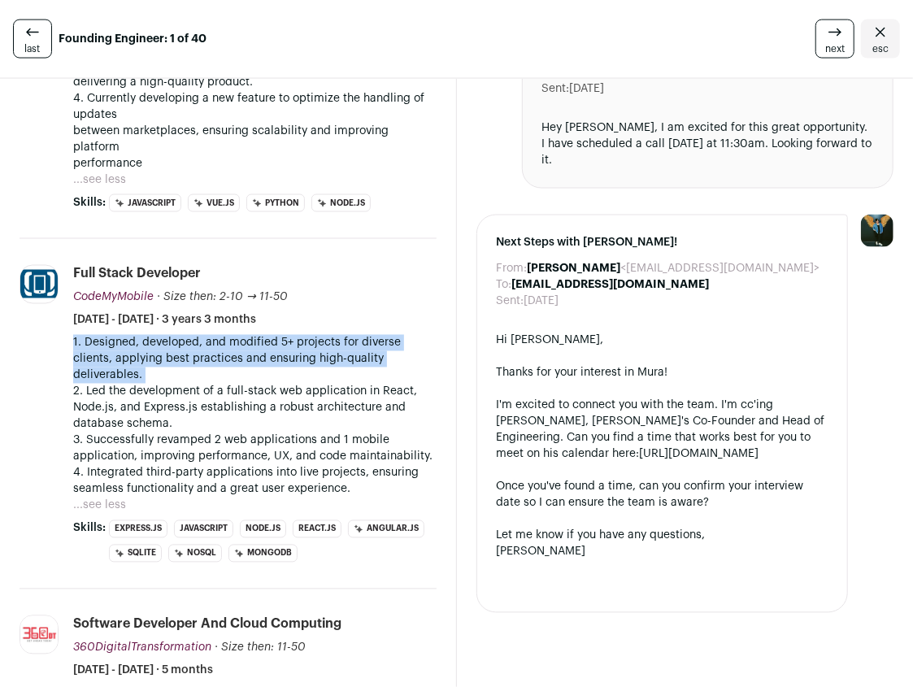
drag, startPoint x: 325, startPoint y: 308, endPoint x: 335, endPoint y: 313, distance: 10.9
click at [335, 335] on p "1. Designed, developed, and modified 5+ projects for diverse clients, applying …" at bounding box center [254, 359] width 363 height 49
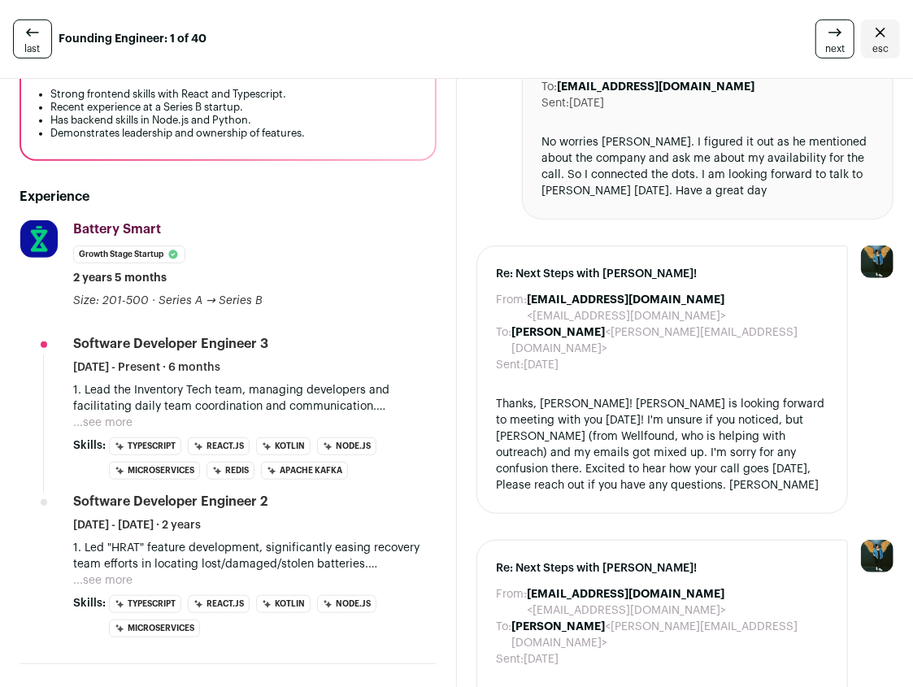
scroll to position [350, 0]
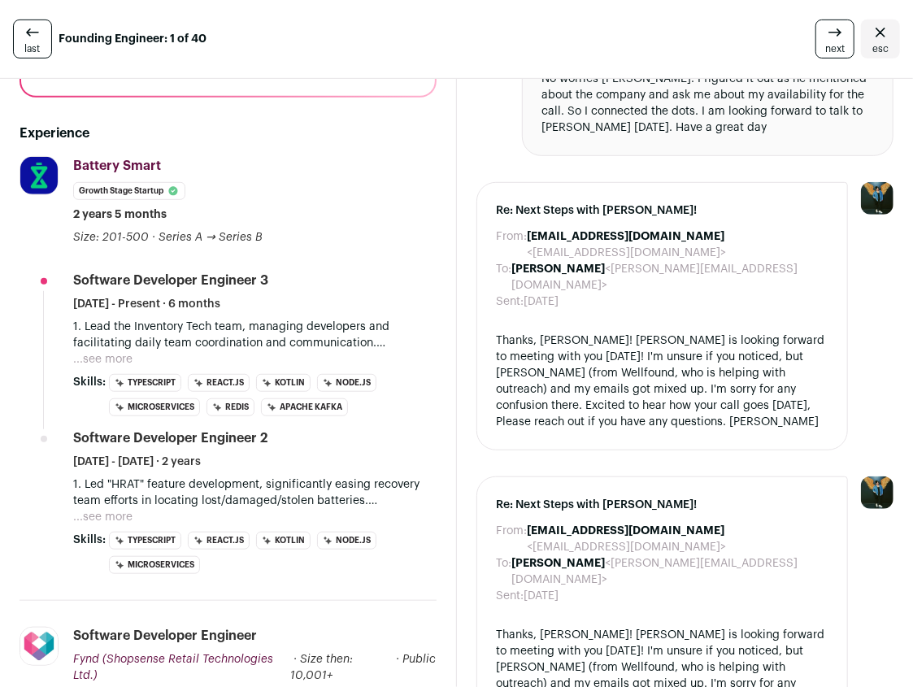
click at [338, 319] on p "1. Lead the Inventory Tech team, managing developers and facilitating daily tea…" at bounding box center [254, 335] width 363 height 33
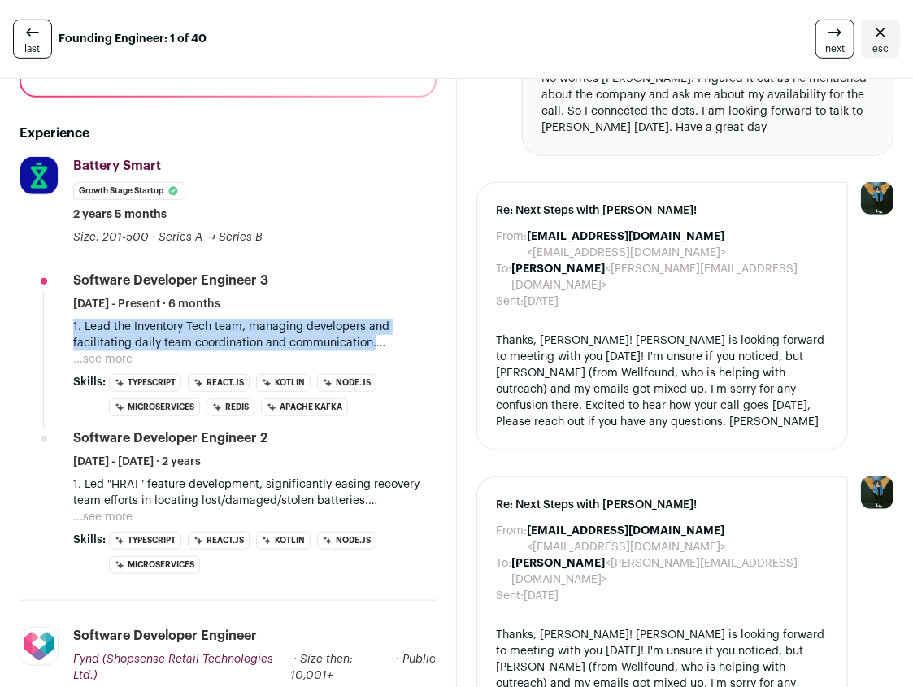
click at [338, 319] on p "1. Lead the Inventory Tech team, managing developers and facilitating daily tea…" at bounding box center [254, 335] width 363 height 33
click at [356, 319] on p "1. Lead the Inventory Tech team, managing developers and facilitating daily tea…" at bounding box center [254, 335] width 363 height 33
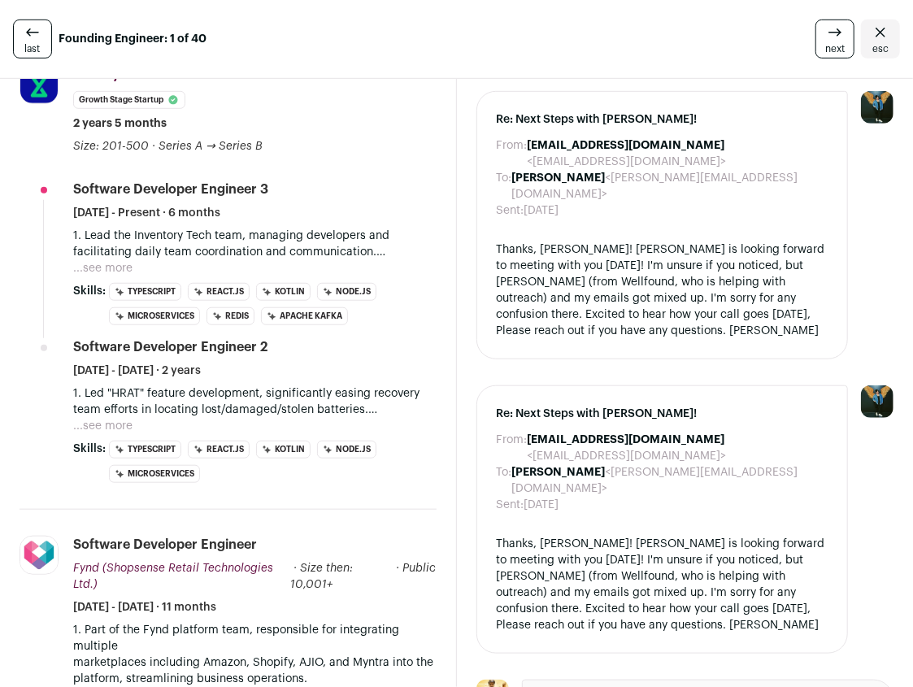
scroll to position [445, 0]
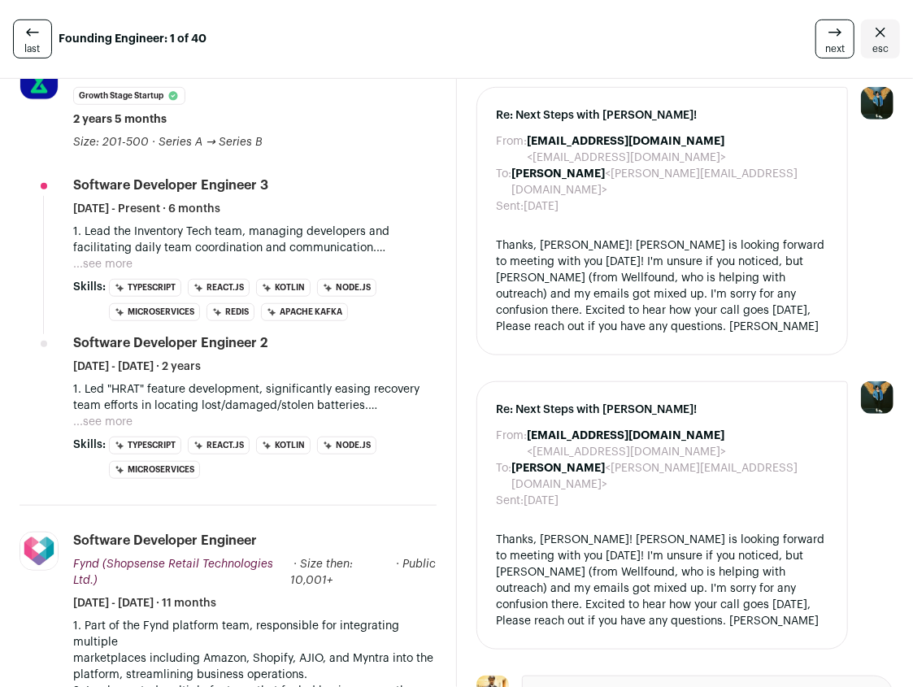
click at [653, 237] on div "Thanks, [PERSON_NAME]! [PERSON_NAME] is looking forward to meeting with you [DA…" at bounding box center [663, 286] width 332 height 98
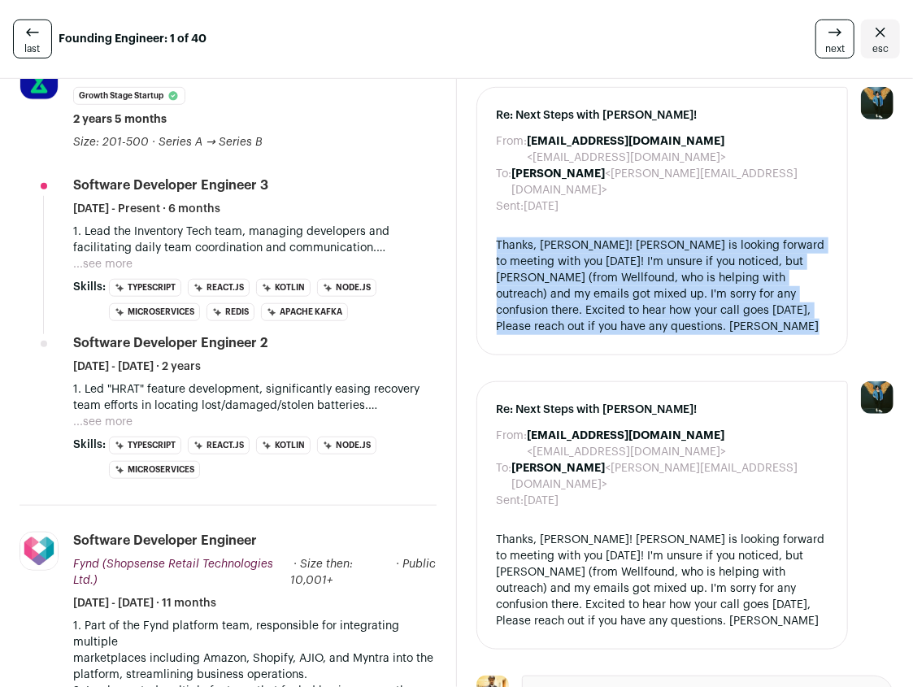
drag, startPoint x: 653, startPoint y: 220, endPoint x: 646, endPoint y: 237, distance: 18.3
click at [646, 237] on div "Thanks, [PERSON_NAME]! [PERSON_NAME] is looking forward to meeting with you [DA…" at bounding box center [663, 286] width 332 height 98
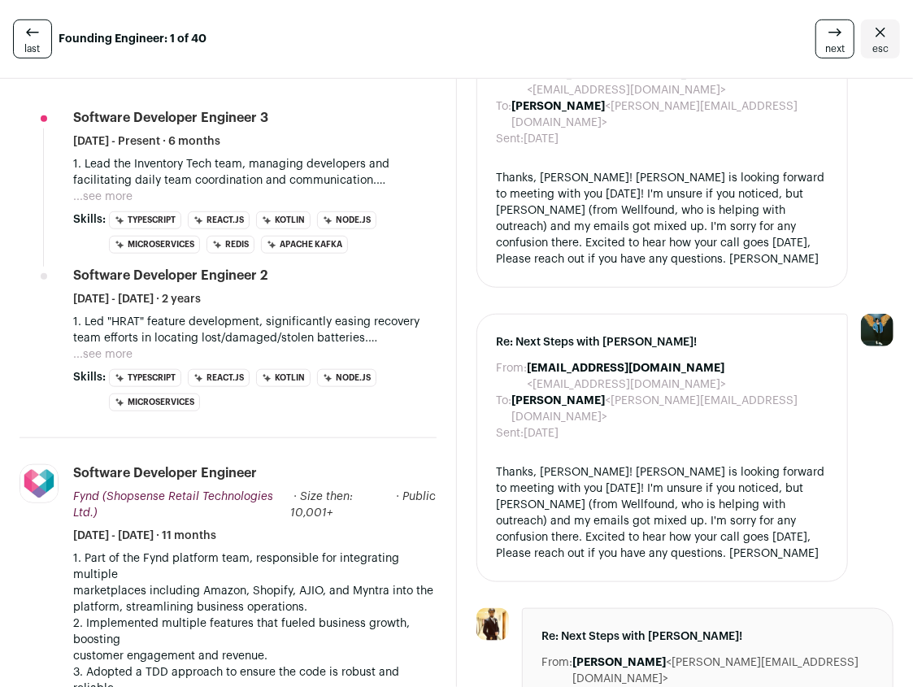
scroll to position [518, 0]
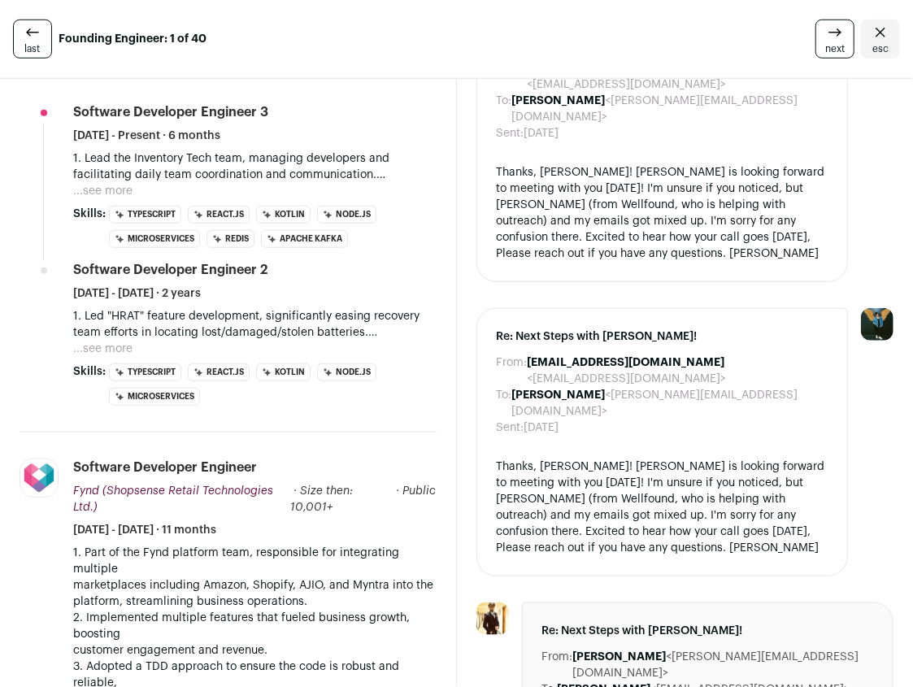
click at [710, 458] on div "Thanks, [PERSON_NAME]! [PERSON_NAME] is looking forward to meeting with you [DA…" at bounding box center [663, 507] width 332 height 98
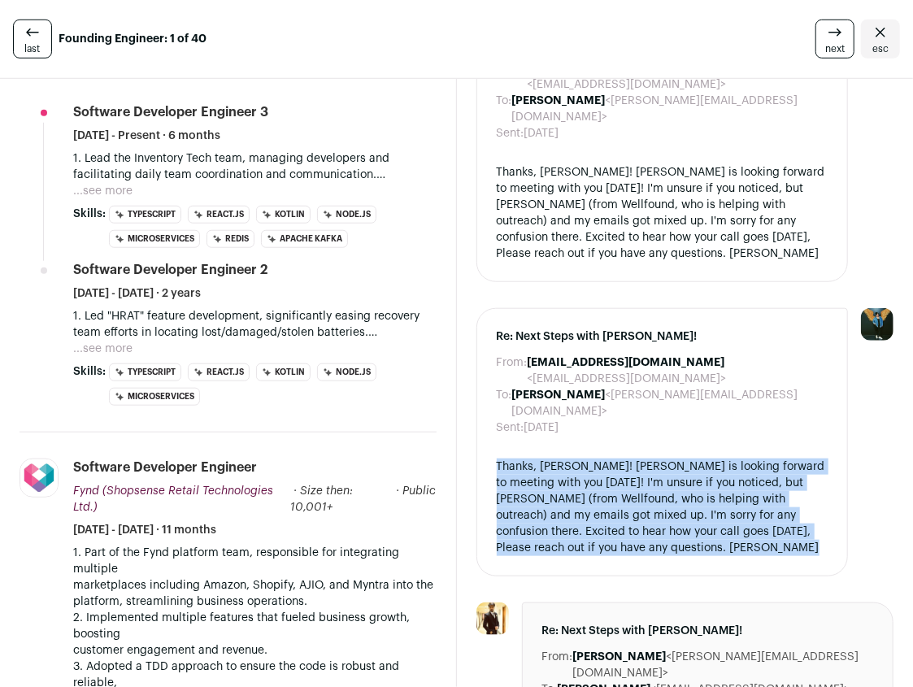
drag, startPoint x: 710, startPoint y: 426, endPoint x: 728, endPoint y: 406, distance: 27.1
click at [728, 458] on div "Thanks, [PERSON_NAME]! [PERSON_NAME] is looking forward to meeting with you [DA…" at bounding box center [663, 507] width 332 height 98
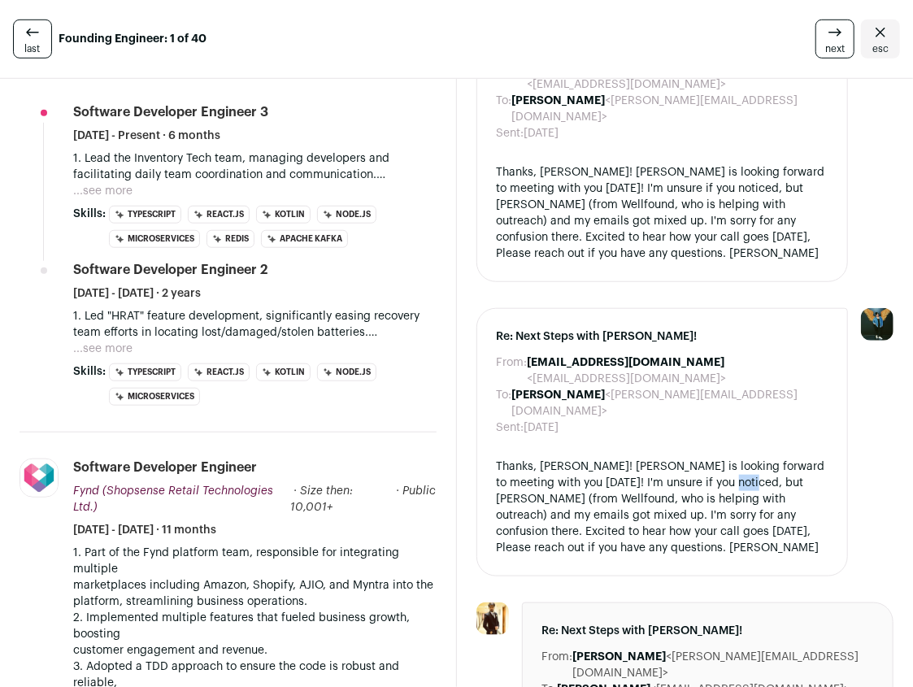
click at [728, 458] on div "Thanks, [PERSON_NAME]! [PERSON_NAME] is looking forward to meeting with you [DA…" at bounding box center [663, 507] width 332 height 98
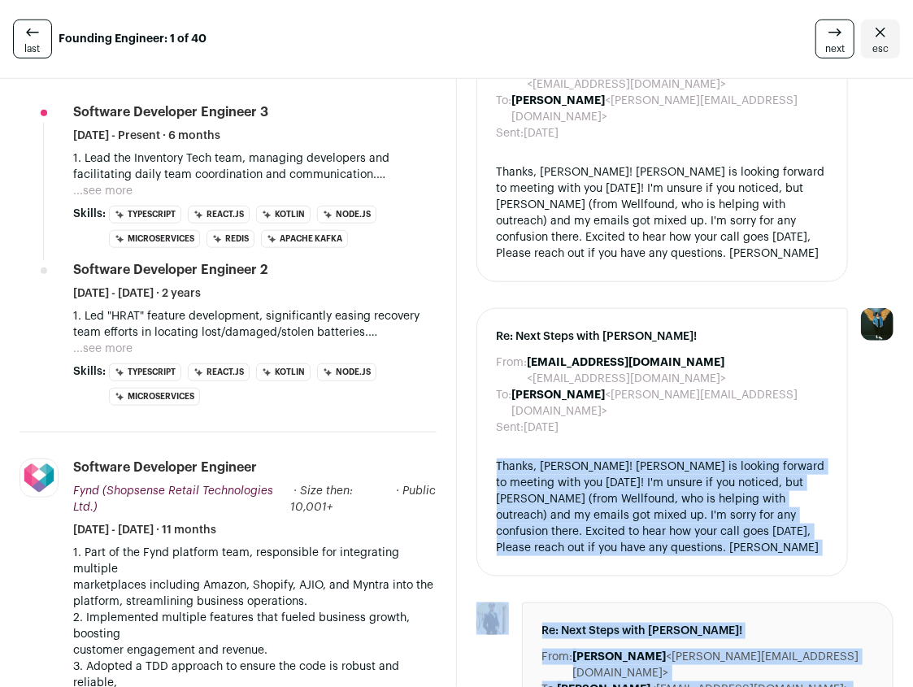
scroll to position [553, 0]
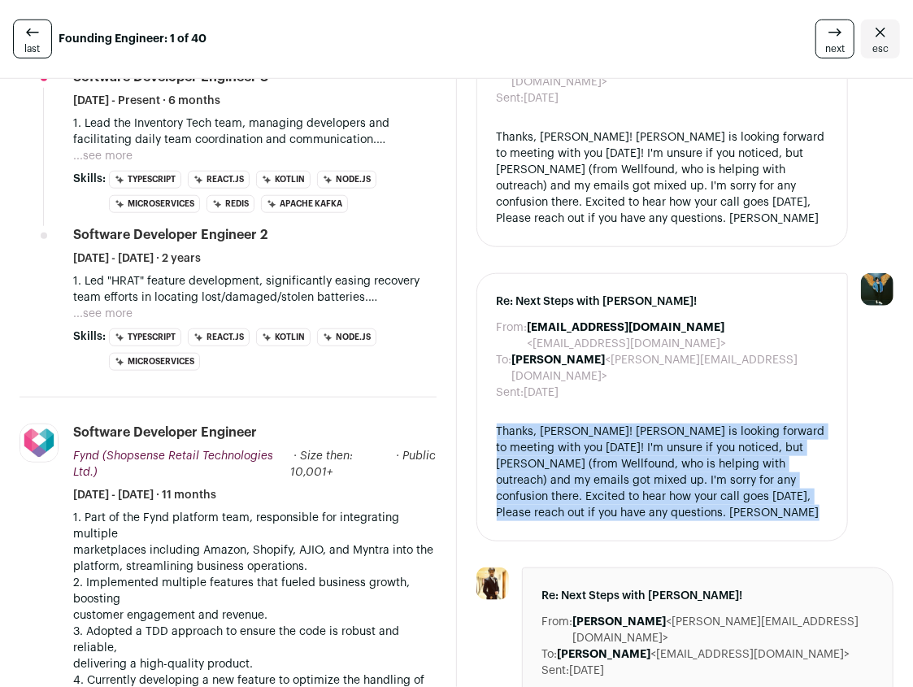
drag, startPoint x: 728, startPoint y: 406, endPoint x: 674, endPoint y: 363, distance: 69.4
click at [675, 423] on div "Thanks, [PERSON_NAME]! [PERSON_NAME] is looking forward to meeting with you [DA…" at bounding box center [663, 472] width 332 height 98
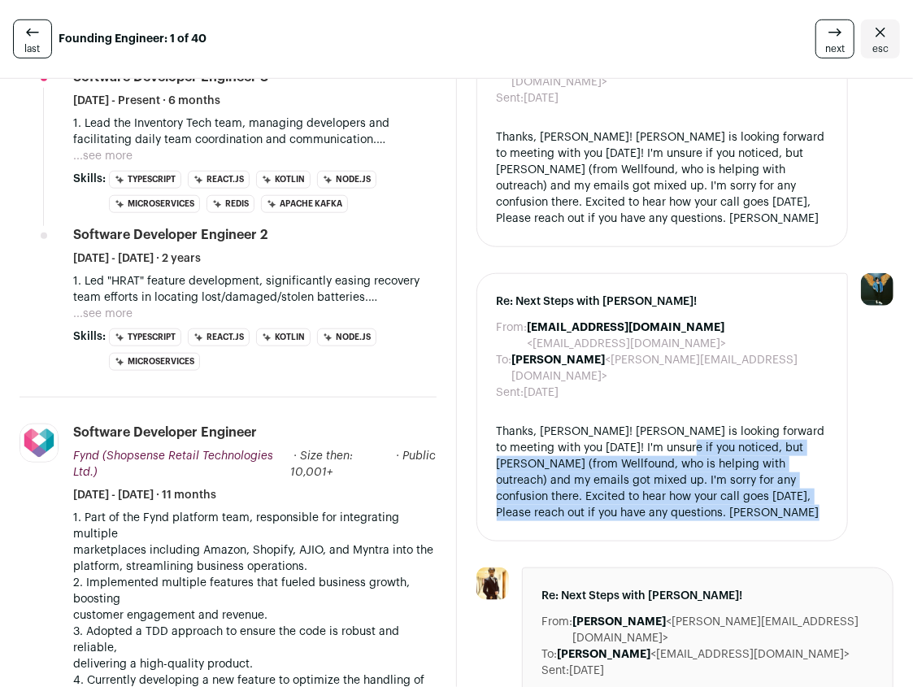
drag, startPoint x: 674, startPoint y: 364, endPoint x: 678, endPoint y: 371, distance: 8.4
click at [678, 423] on div "Thanks, [PERSON_NAME]! [PERSON_NAME] is looking forward to meeting with you [DA…" at bounding box center [663, 472] width 332 height 98
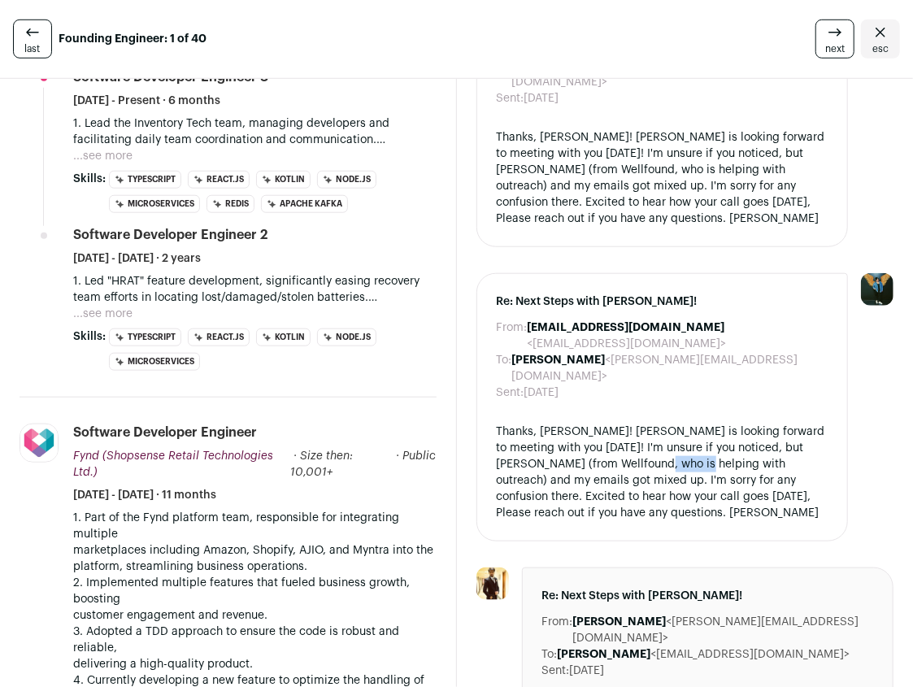
click at [678, 423] on div "Thanks, [PERSON_NAME]! [PERSON_NAME] is looking forward to meeting with you [DA…" at bounding box center [663, 472] width 332 height 98
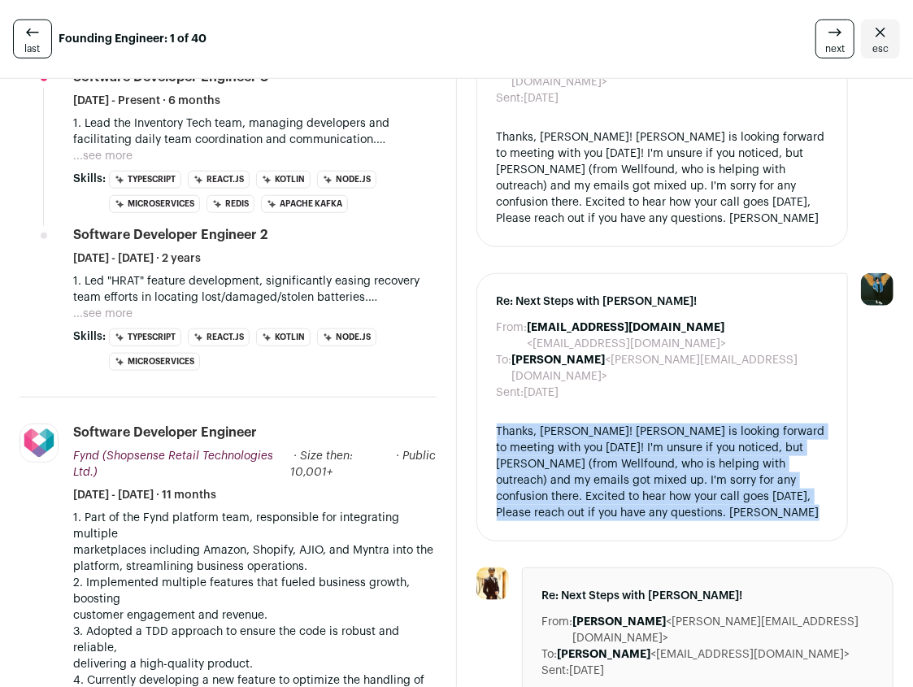
drag, startPoint x: 678, startPoint y: 371, endPoint x: 701, endPoint y: 400, distance: 36.9
click at [701, 423] on div "Thanks, [PERSON_NAME]! [PERSON_NAME] is looking forward to meeting with you [DA…" at bounding box center [663, 472] width 332 height 98
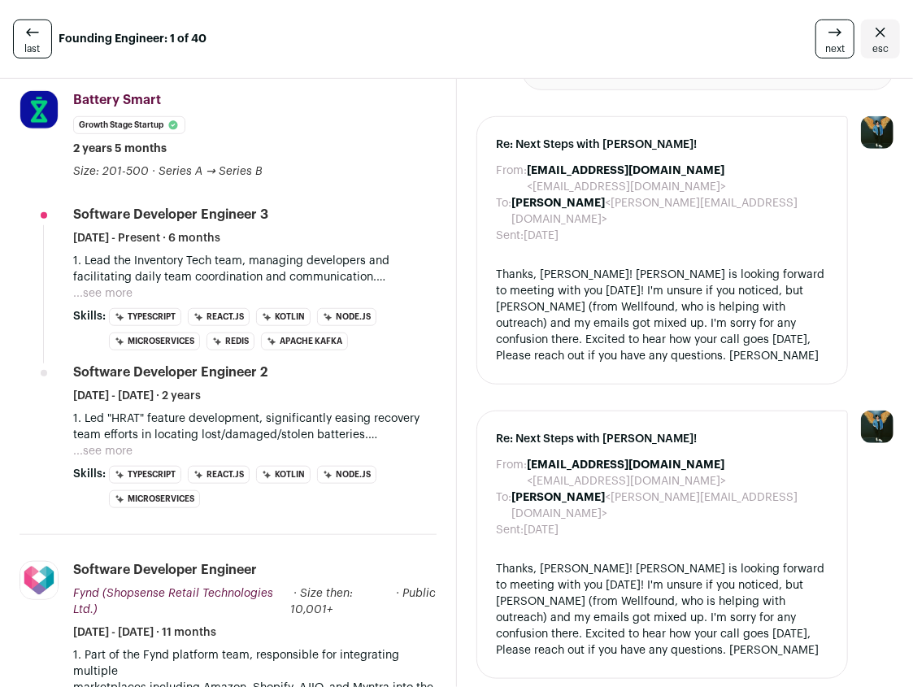
scroll to position [436, 0]
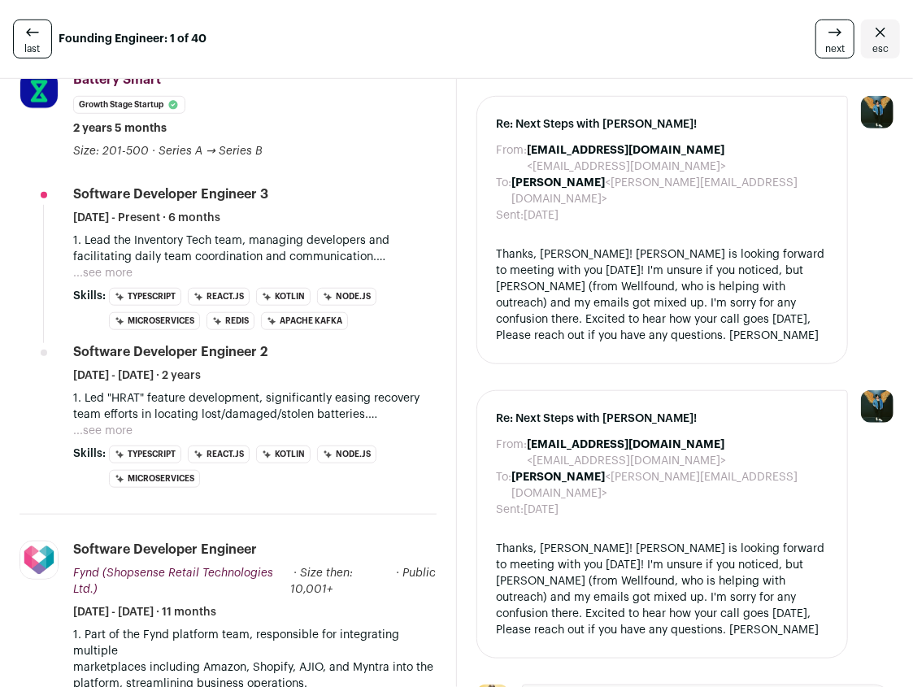
click at [533, 541] on div "Thanks, [PERSON_NAME]! [PERSON_NAME] is looking forward to meeting with you [DA…" at bounding box center [663, 590] width 332 height 98
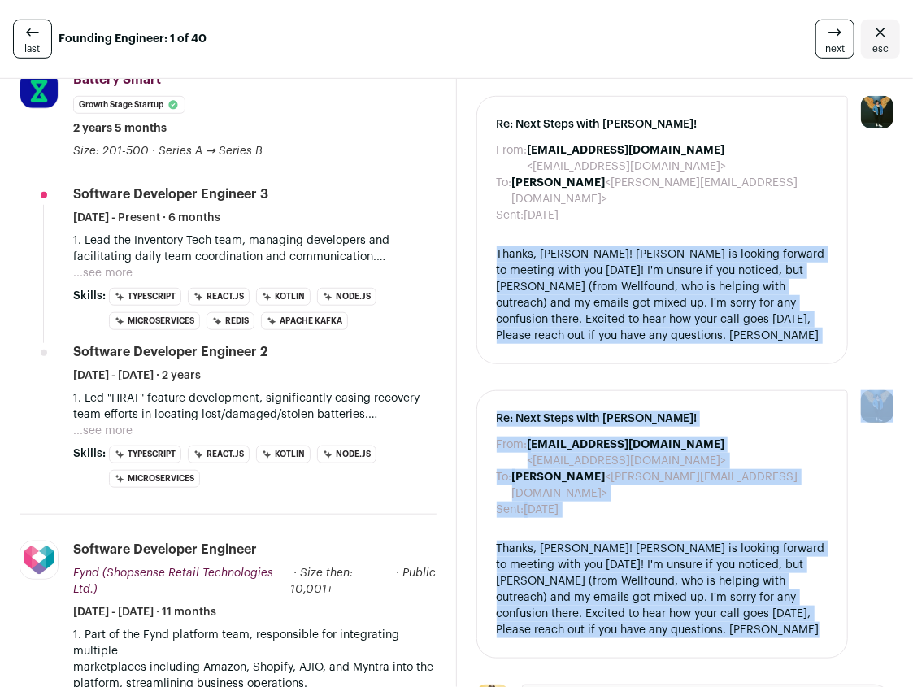
drag, startPoint x: 533, startPoint y: 520, endPoint x: 589, endPoint y: 221, distance: 304.3
click at [589, 221] on ul "Re: Next Steps with [PERSON_NAME]! From: [PERSON_NAME] <[PERSON_NAME][EMAIL_ADD…" at bounding box center [685, 581] width 418 height 1462
click at [589, 246] on div "Thanks, [PERSON_NAME]! [PERSON_NAME] is looking forward to meeting with you [DA…" at bounding box center [663, 295] width 332 height 98
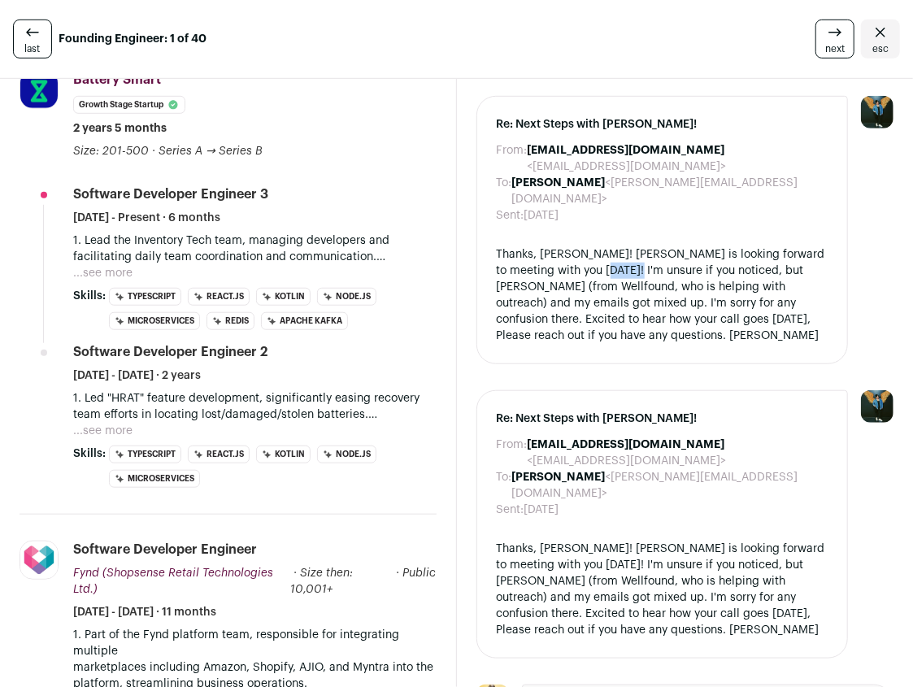
click at [589, 246] on div "Thanks, [PERSON_NAME]! [PERSON_NAME] is looking forward to meeting with you [DA…" at bounding box center [663, 295] width 332 height 98
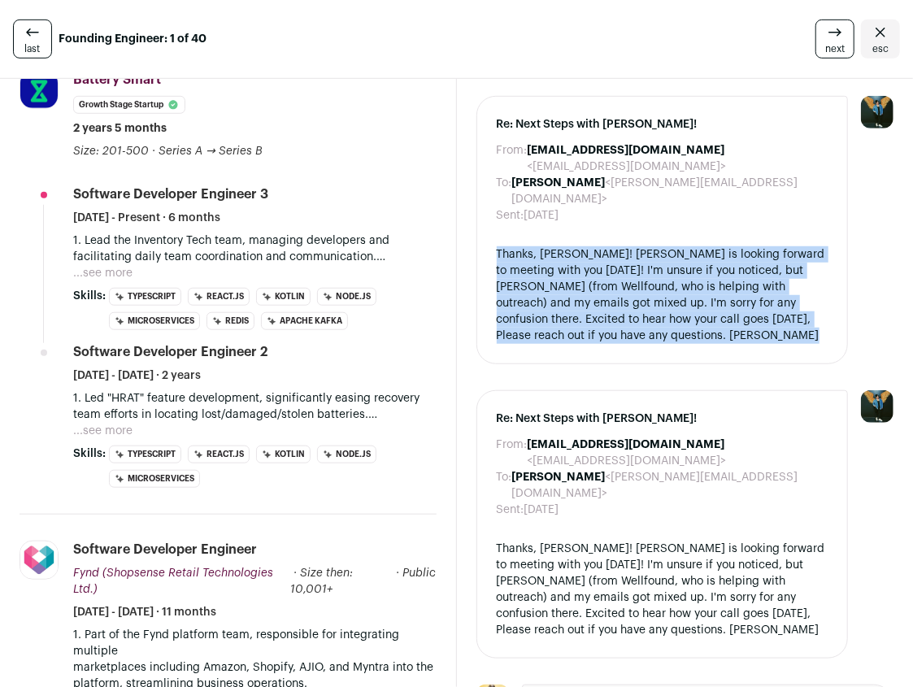
drag, startPoint x: 589, startPoint y: 221, endPoint x: 684, endPoint y: 231, distance: 95.6
click at [684, 246] on div "Thanks, [PERSON_NAME]! [PERSON_NAME] is looking forward to meeting with you [DA…" at bounding box center [663, 295] width 332 height 98
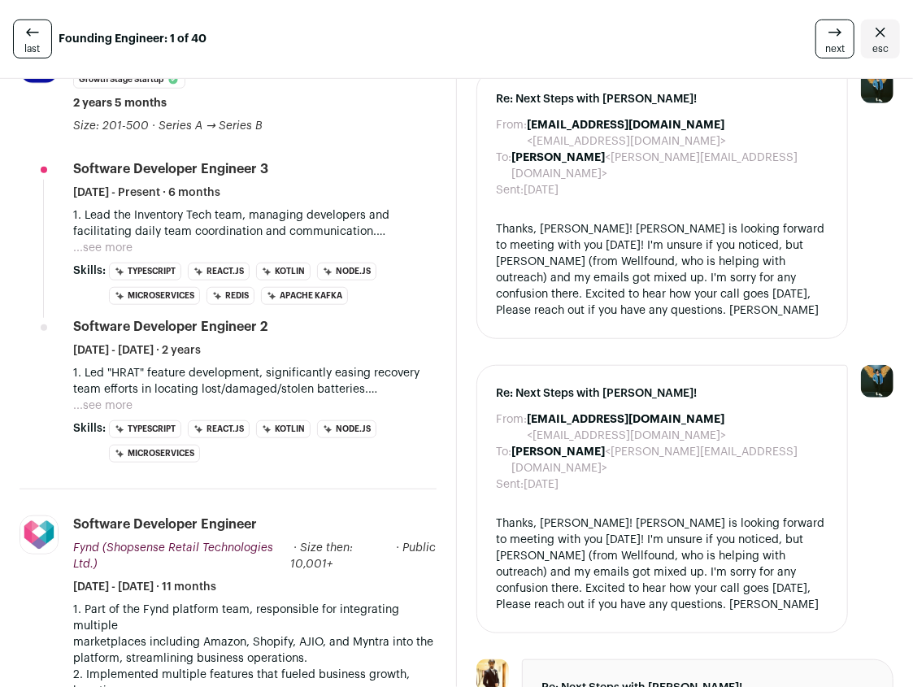
scroll to position [463, 0]
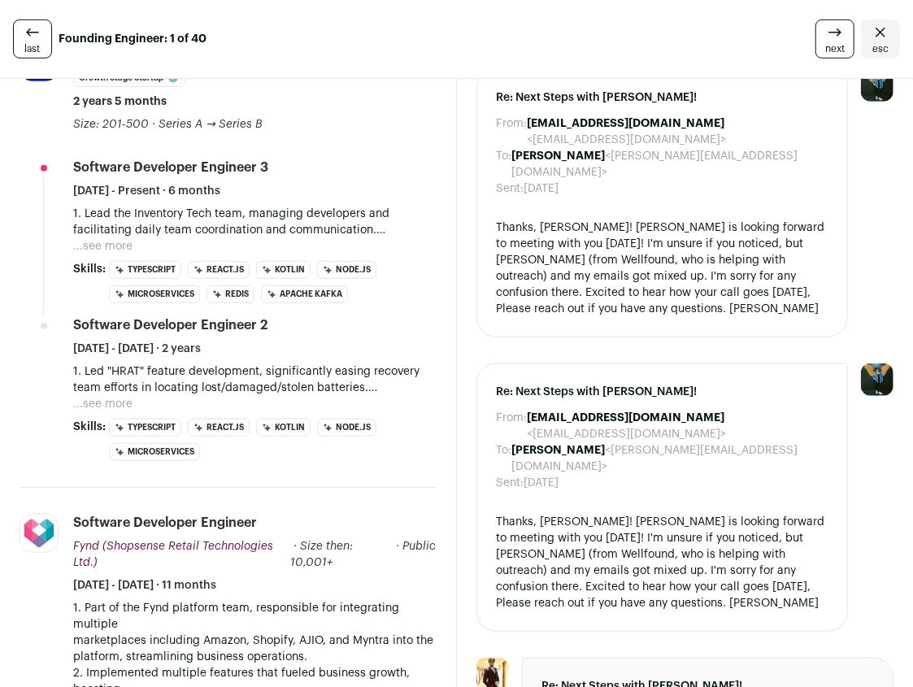
click at [107, 238] on button "...see more" at bounding box center [102, 246] width 59 height 16
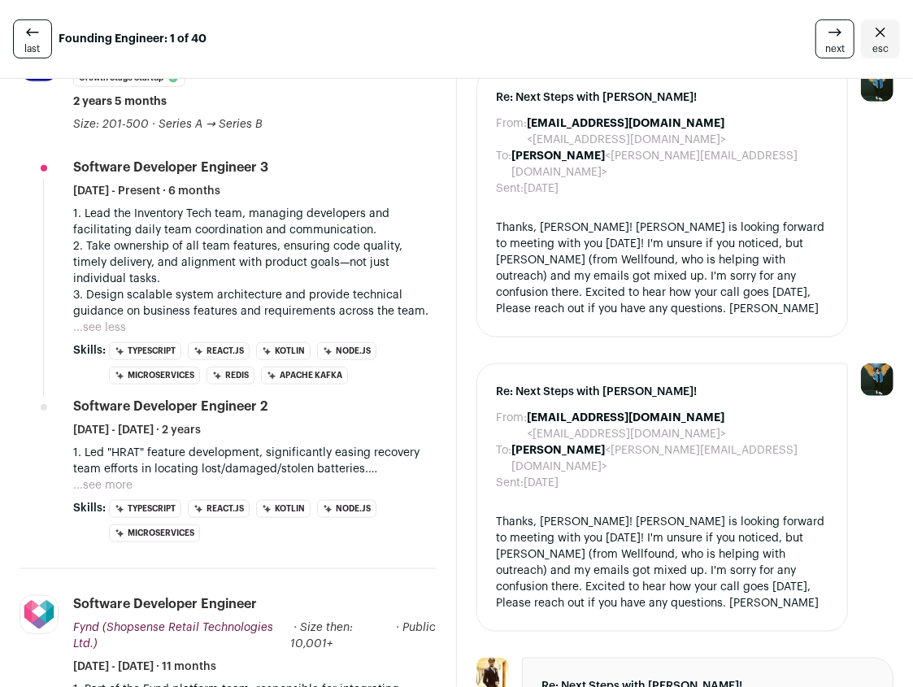
click at [168, 238] on p "2. Take ownership of all team features, ensuring code quality, timely delivery,…" at bounding box center [254, 262] width 363 height 49
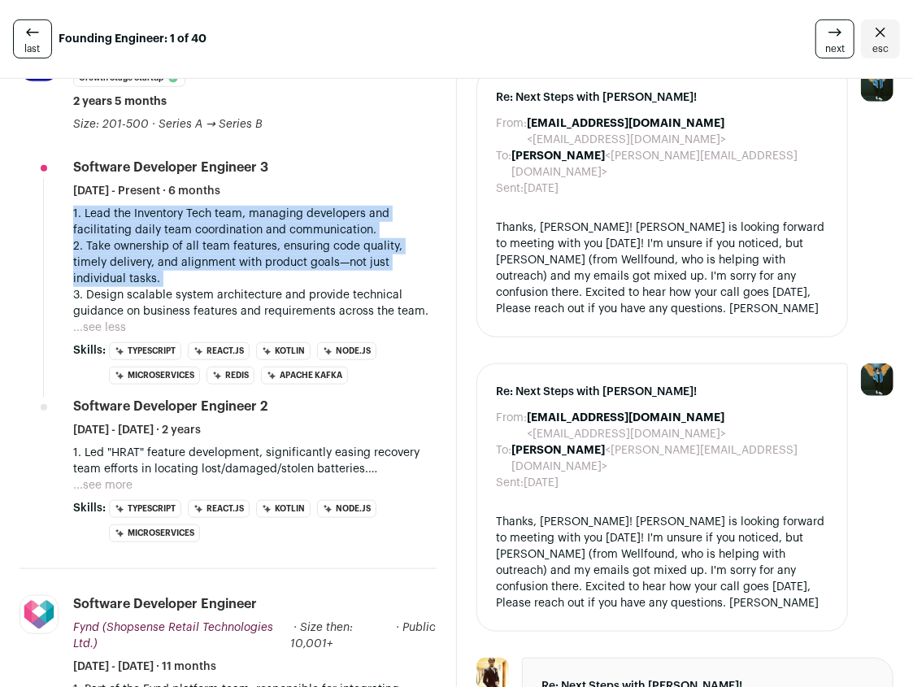
drag, startPoint x: 168, startPoint y: 235, endPoint x: 284, endPoint y: 212, distance: 118.4
click at [284, 212] on div "1. Lead the Inventory Tech team, managing developers and facilitating daily tea…" at bounding box center [254, 263] width 363 height 114
click at [284, 213] on p "1. Lead the Inventory Tech team, managing developers and facilitating daily tea…" at bounding box center [254, 222] width 363 height 33
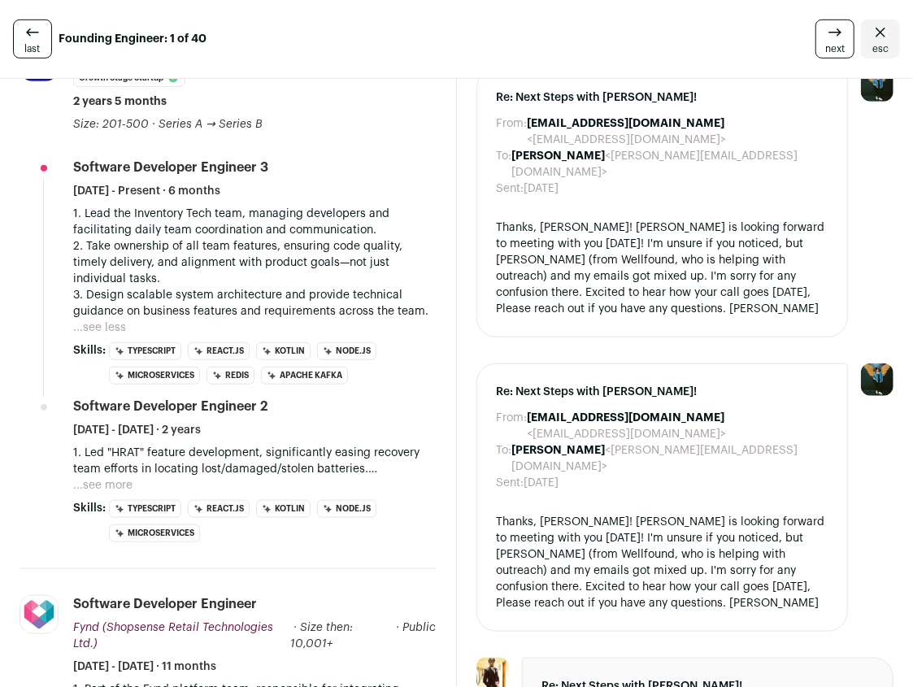
click at [291, 215] on p "1. Lead the Inventory Tech team, managing developers and facilitating daily tea…" at bounding box center [254, 222] width 363 height 33
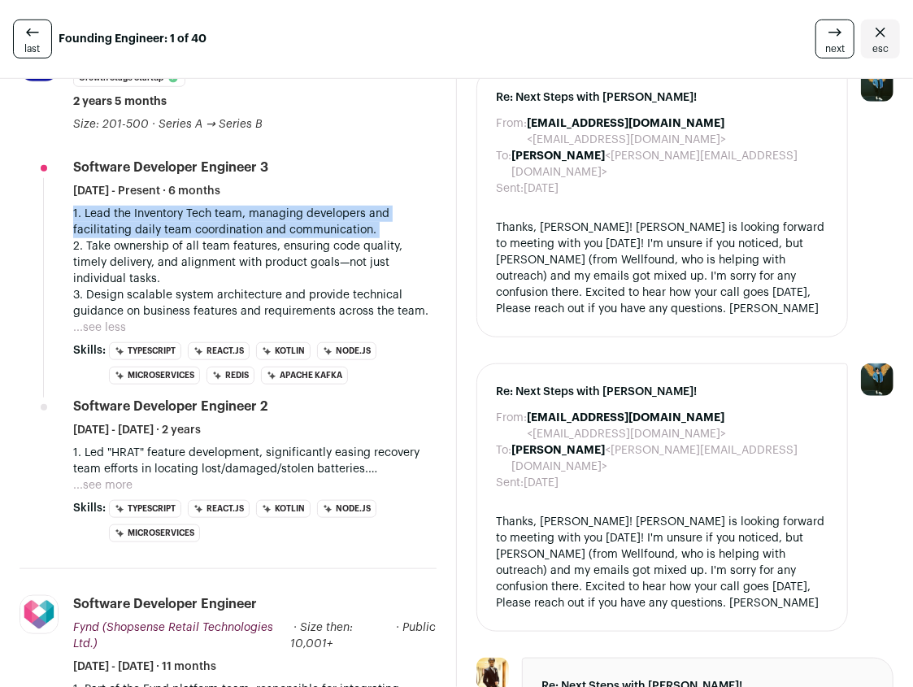
drag, startPoint x: 291, startPoint y: 215, endPoint x: 329, endPoint y: 198, distance: 41.5
click at [329, 206] on p "1. Lead the Inventory Tech team, managing developers and facilitating daily tea…" at bounding box center [254, 222] width 363 height 33
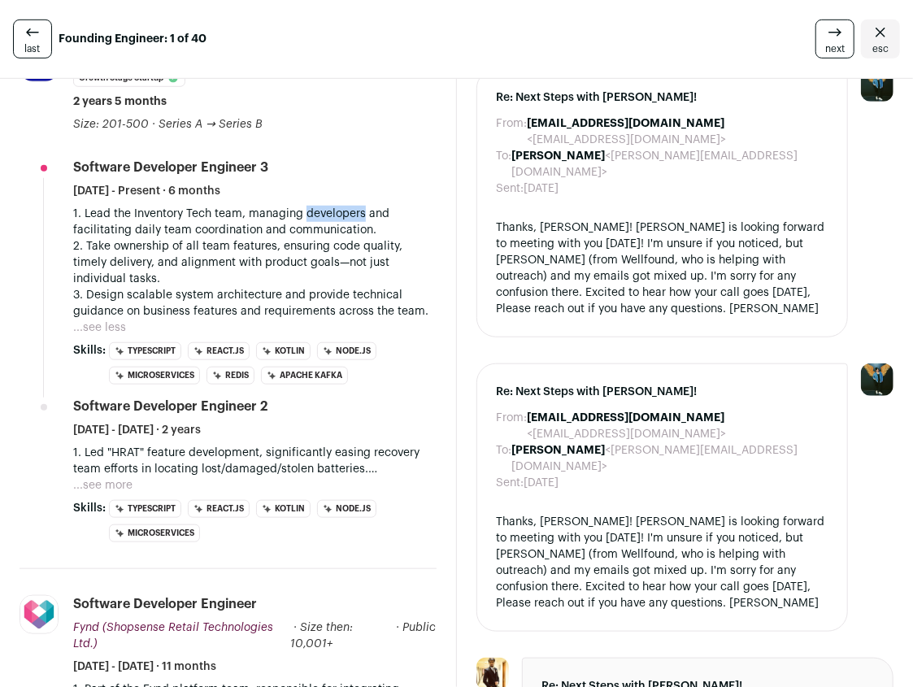
click at [329, 206] on p "1. Lead the Inventory Tech team, managing developers and facilitating daily tea…" at bounding box center [254, 222] width 363 height 33
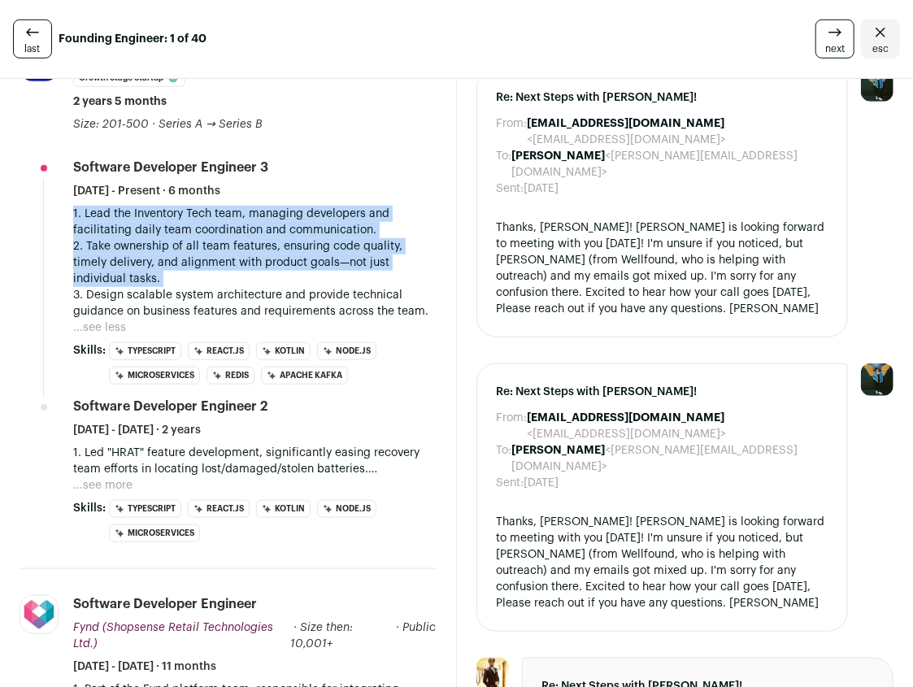
drag, startPoint x: 329, startPoint y: 198, endPoint x: 267, endPoint y: 219, distance: 66.1
click at [267, 219] on div "1. Lead the Inventory Tech team, managing developers and facilitating daily tea…" at bounding box center [254, 263] width 363 height 114
click at [267, 238] on p "2. Take ownership of all team features, ensuring code quality, timely delivery,…" at bounding box center [254, 262] width 363 height 49
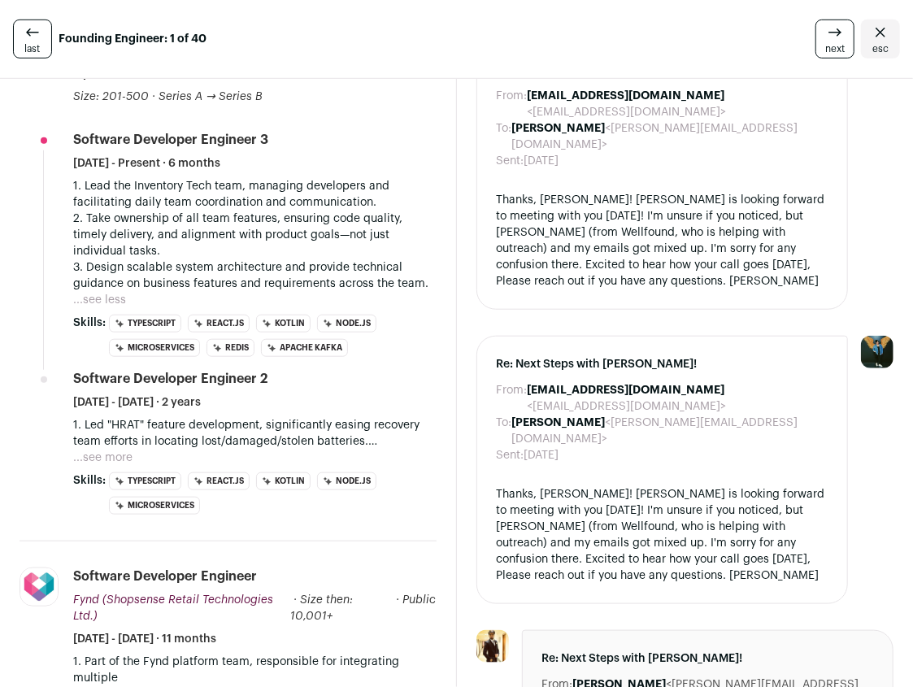
scroll to position [493, 0]
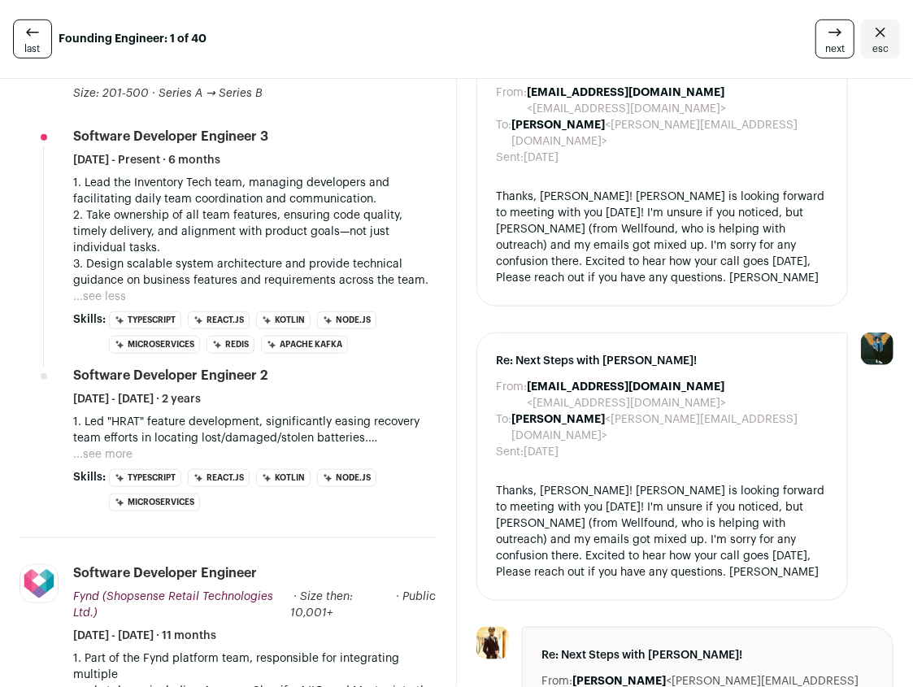
click at [294, 215] on p "2. Take ownership of all team features, ensuring code quality, timely delivery,…" at bounding box center [254, 231] width 363 height 49
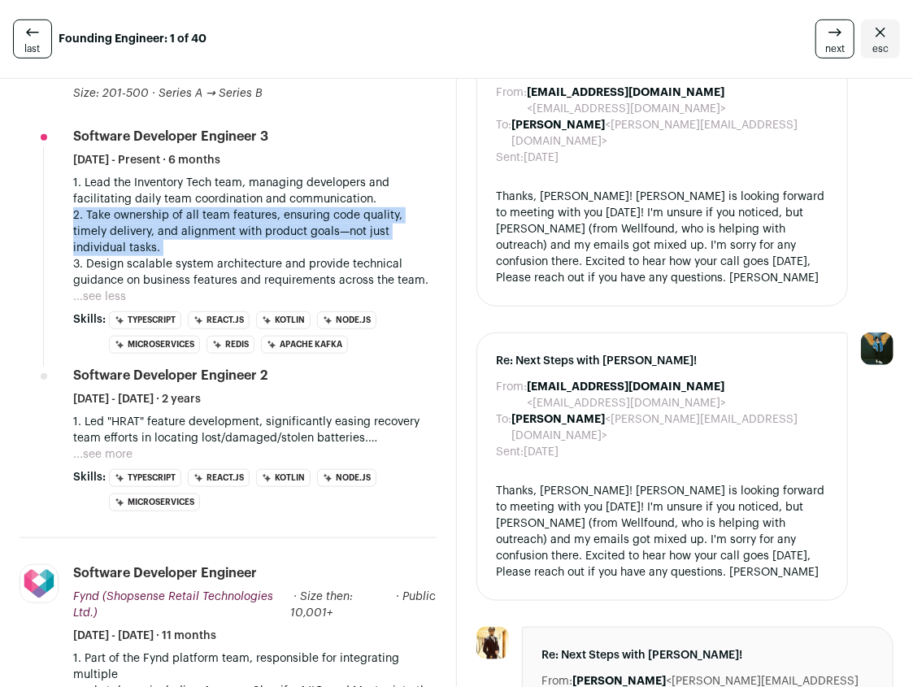
click at [294, 215] on p "2. Take ownership of all team features, ensuring code quality, timely delivery,…" at bounding box center [254, 231] width 363 height 49
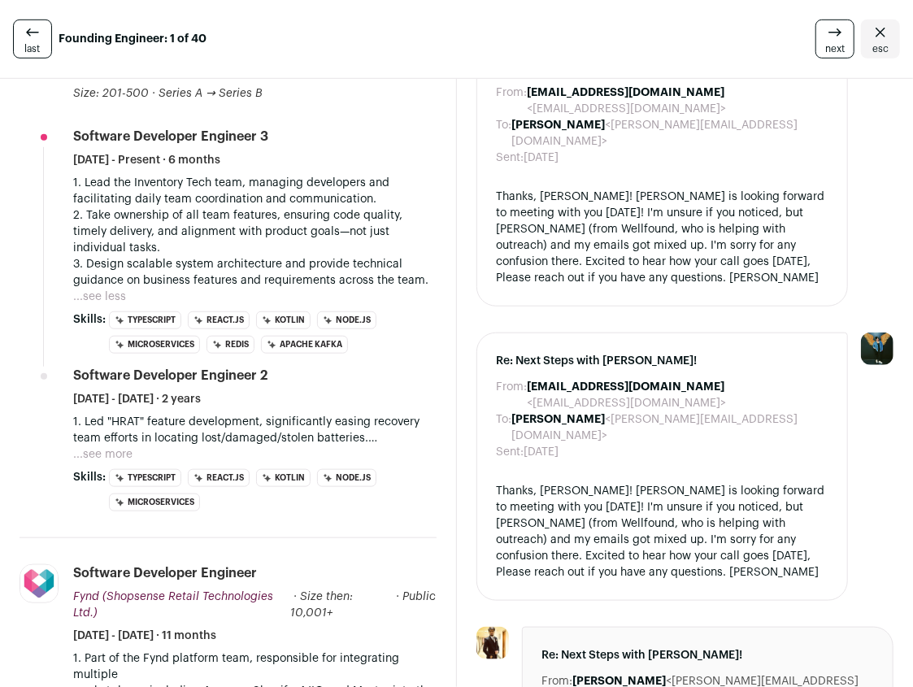
click at [298, 256] on p "3. Design scalable system architecture and provide technical guidance on busine…" at bounding box center [254, 272] width 363 height 33
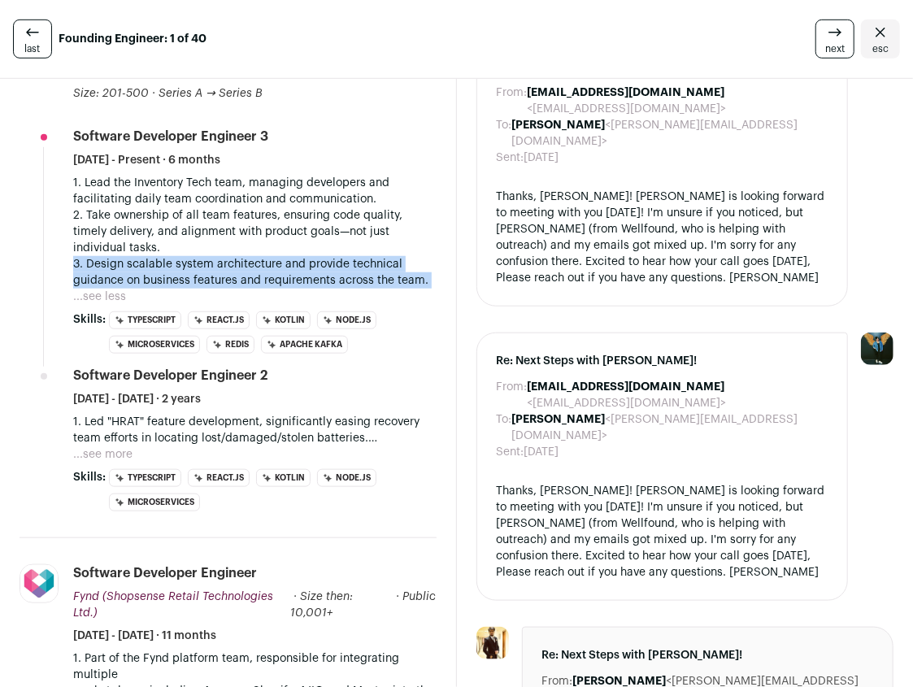
click at [298, 256] on p "3. Design scalable system architecture and provide technical guidance on busine…" at bounding box center [254, 272] width 363 height 33
click at [298, 259] on p "3. Design scalable system architecture and provide technical guidance on busine…" at bounding box center [254, 272] width 363 height 33
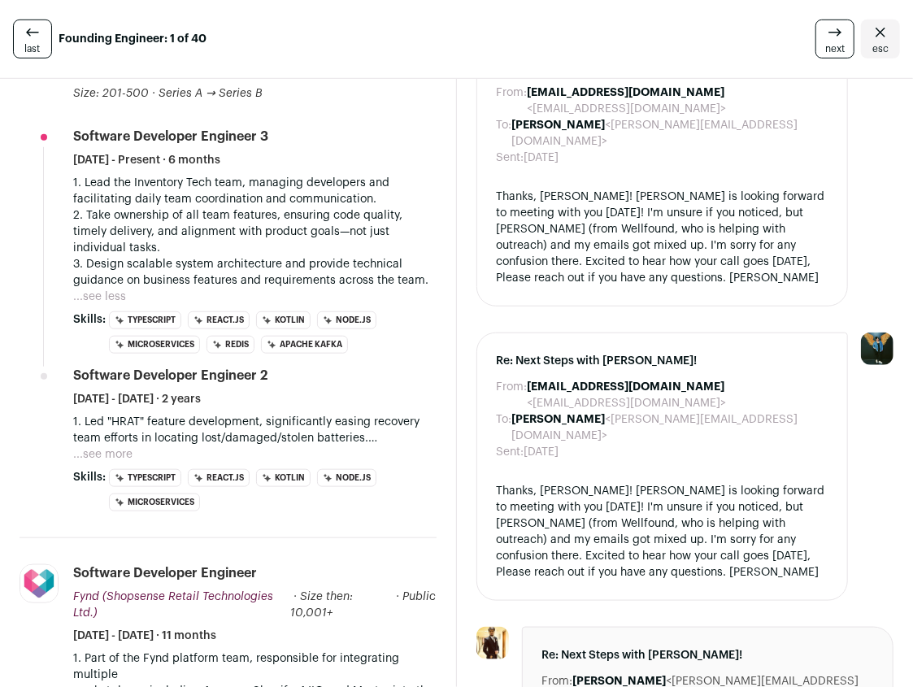
click at [98, 289] on button "...see less" at bounding box center [99, 297] width 53 height 16
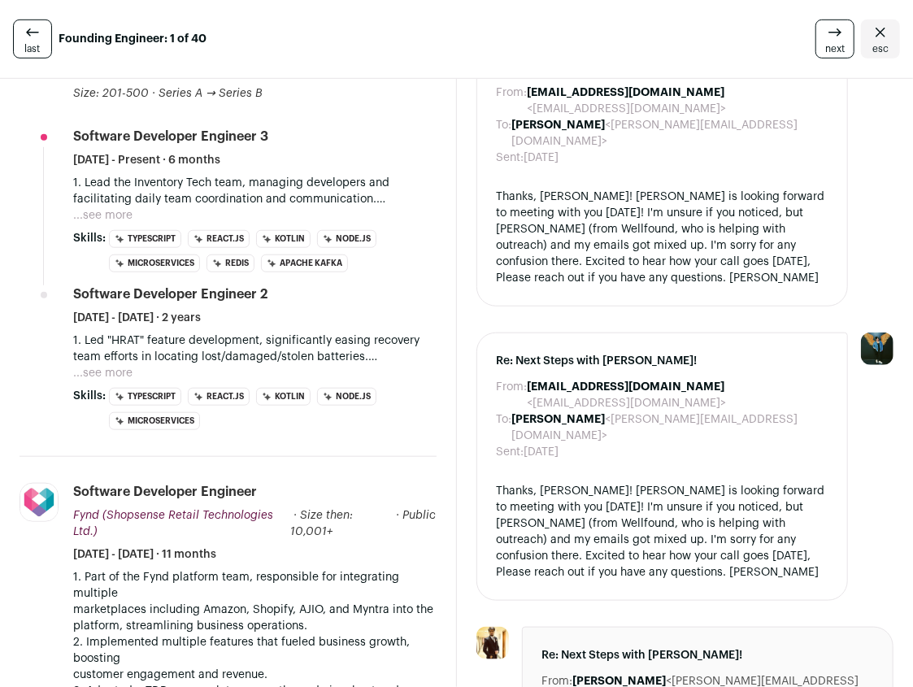
click at [117, 207] on button "...see more" at bounding box center [102, 215] width 59 height 16
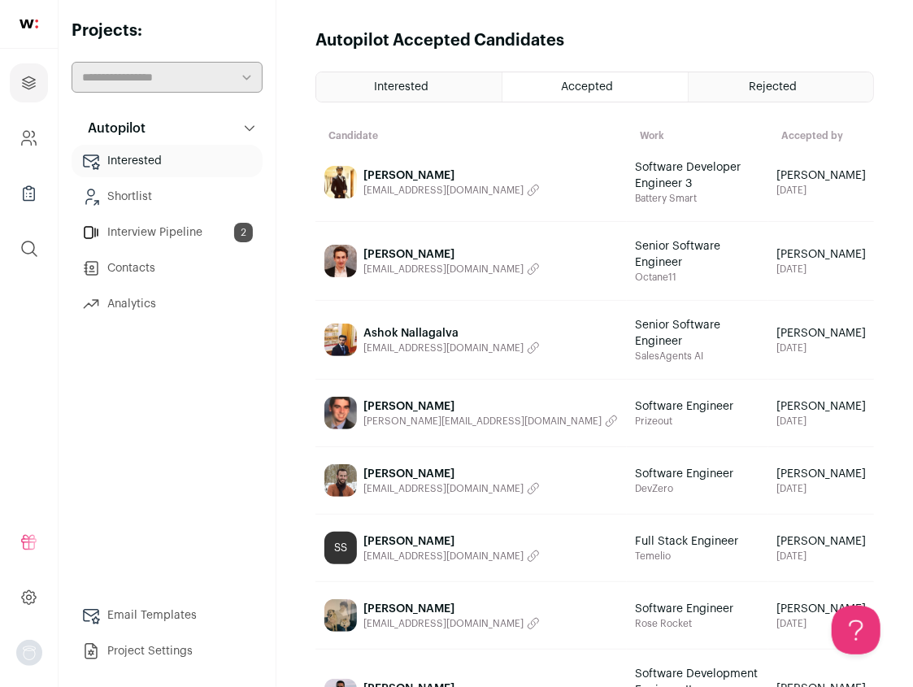
click at [416, 184] on span "[EMAIL_ADDRESS][DOMAIN_NAME]" at bounding box center [443, 190] width 160 height 13
click at [635, 165] on span "Software Developer Engineer 3" at bounding box center [697, 175] width 125 height 33
click at [339, 169] on img at bounding box center [340, 182] width 33 height 33
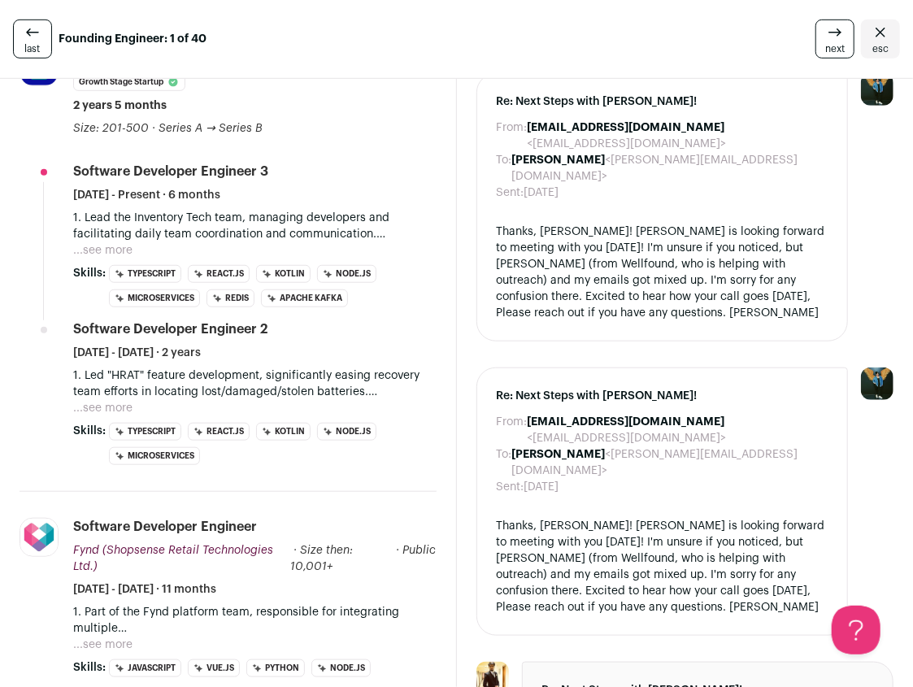
scroll to position [457, 0]
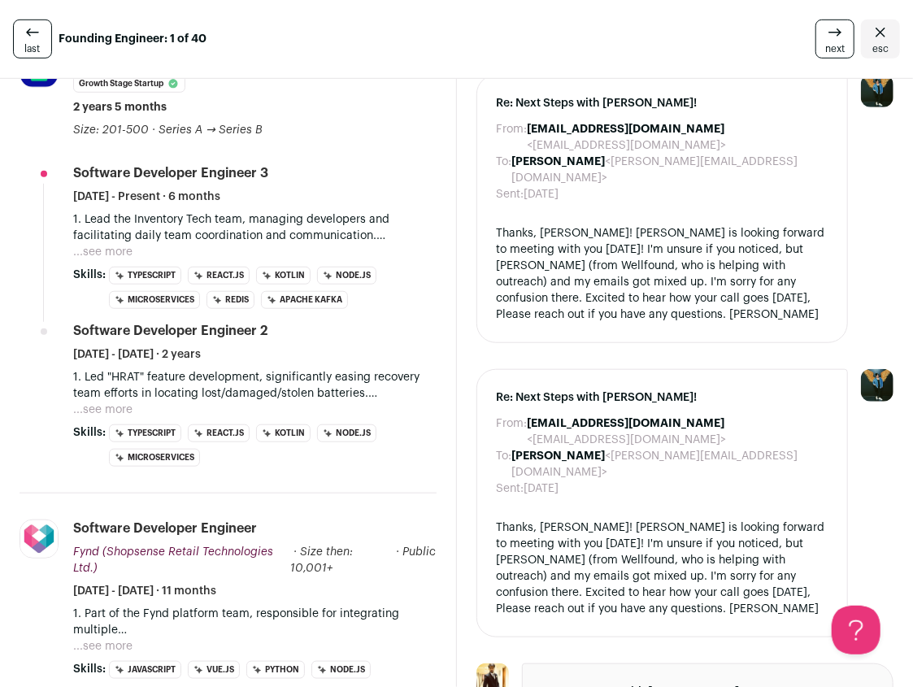
click at [115, 402] on button "...see more" at bounding box center [102, 410] width 59 height 16
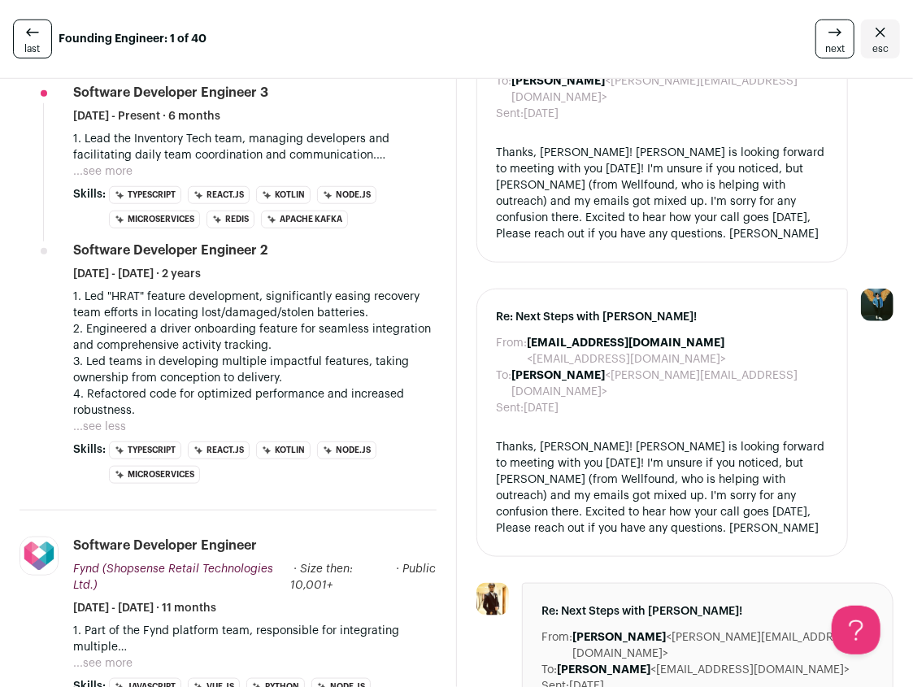
scroll to position [538, 0]
click at [259, 331] on p "2. Engineered a driver onboarding feature for seamless integration and comprehe…" at bounding box center [254, 336] width 363 height 33
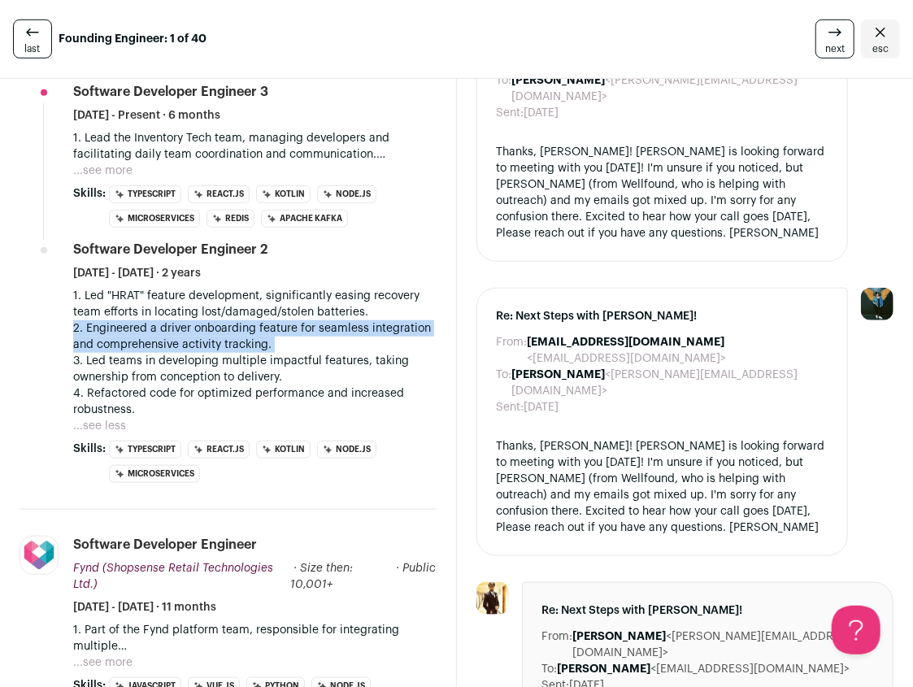
click at [259, 331] on p "2. Engineered a driver onboarding feature for seamless integration and comprehe…" at bounding box center [254, 336] width 363 height 33
click at [296, 324] on p "2. Engineered a driver onboarding feature for seamless integration and comprehe…" at bounding box center [254, 336] width 363 height 33
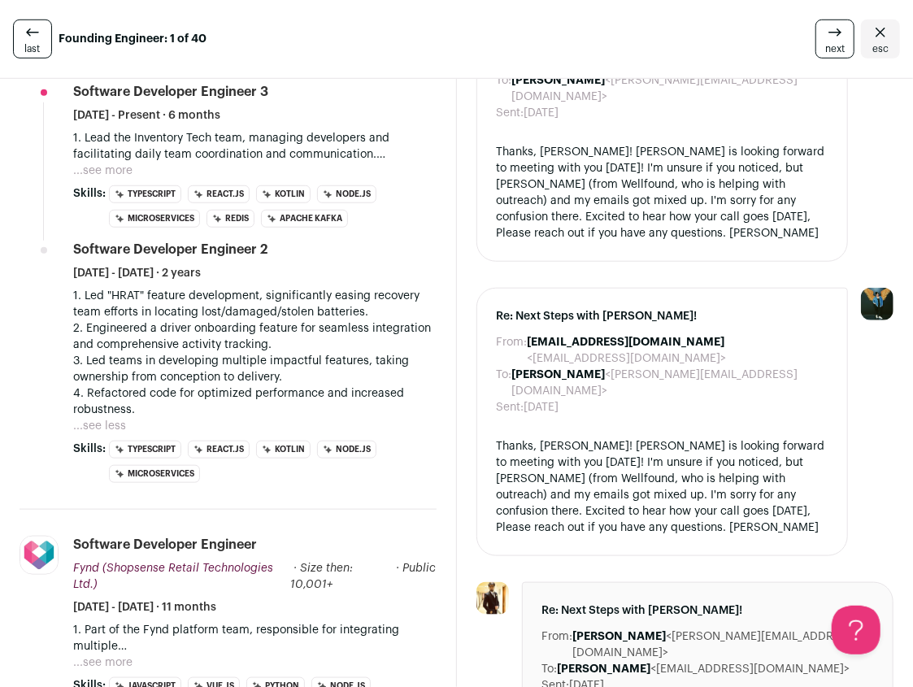
click at [667, 438] on div "Thanks, [PERSON_NAME]! [PERSON_NAME] is looking forward to meeting with you [DA…" at bounding box center [663, 487] width 332 height 98
click at [880, 288] on img at bounding box center [877, 304] width 33 height 33
click at [721, 438] on div "Thanks, [PERSON_NAME]! [PERSON_NAME] is looking forward to meeting with you [DA…" at bounding box center [663, 487] width 332 height 98
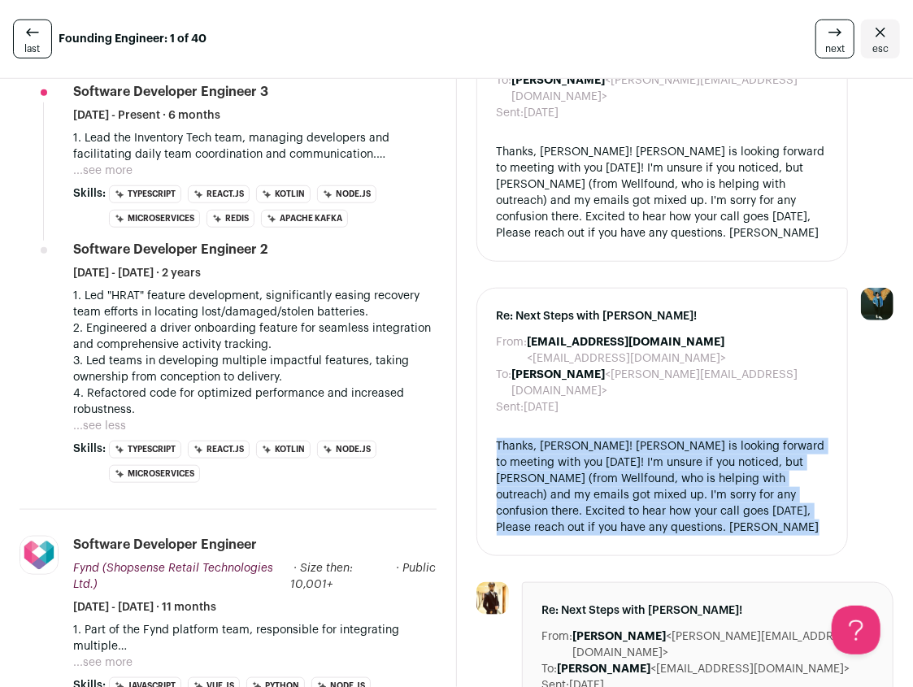
drag, startPoint x: 721, startPoint y: 400, endPoint x: 704, endPoint y: 410, distance: 19.7
click at [704, 438] on div "Thanks, [PERSON_NAME]! [PERSON_NAME] is looking forward to meeting with you [DA…" at bounding box center [663, 487] width 332 height 98
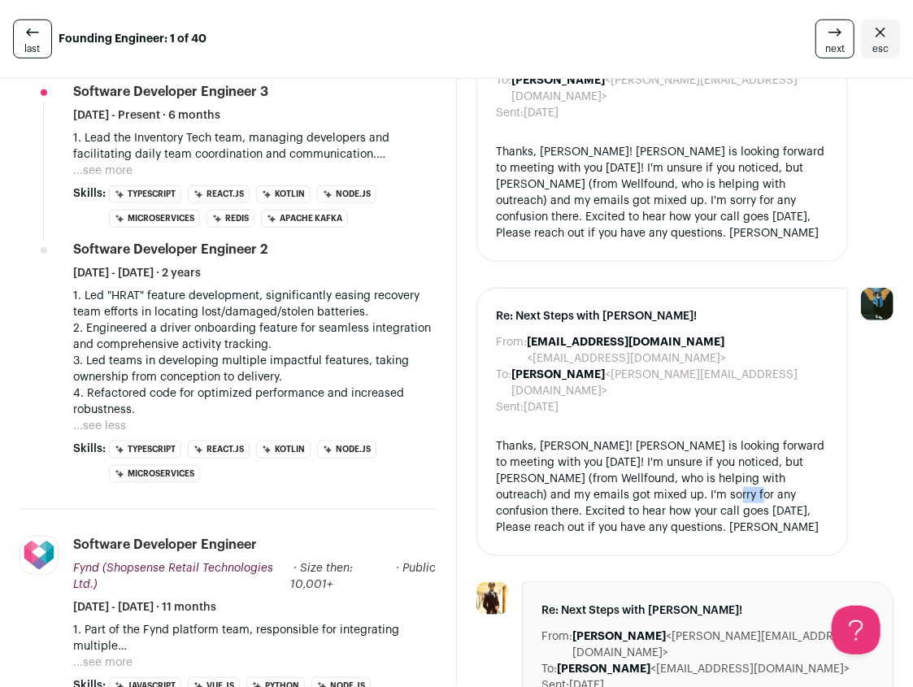
click at [704, 438] on div "Thanks, [PERSON_NAME]! [PERSON_NAME] is looking forward to meeting with you [DA…" at bounding box center [663, 487] width 332 height 98
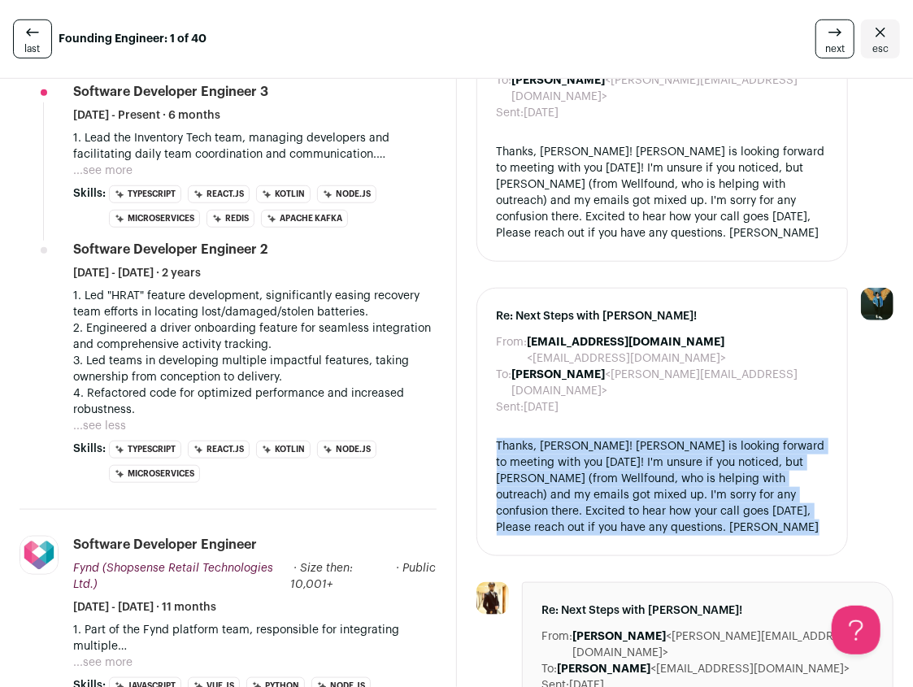
drag, startPoint x: 704, startPoint y: 410, endPoint x: 736, endPoint y: 380, distance: 43.7
click at [736, 438] on div "Thanks, [PERSON_NAME]! [PERSON_NAME] is looking forward to meeting with you [DA…" at bounding box center [663, 487] width 332 height 98
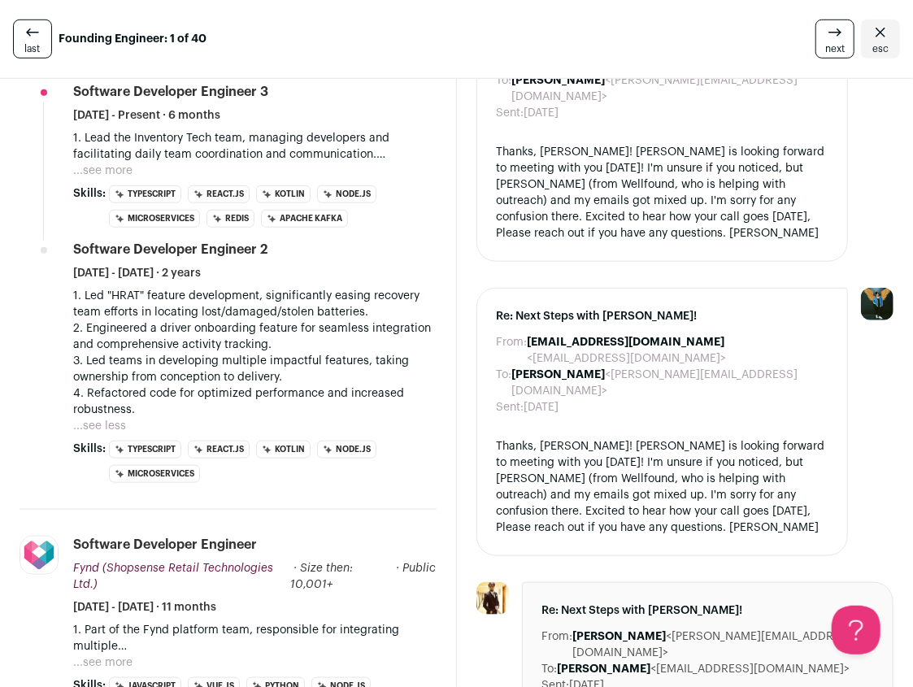
click at [675, 438] on div "Thanks, [PERSON_NAME]! [PERSON_NAME] is looking forward to meeting with you [DA…" at bounding box center [663, 487] width 332 height 98
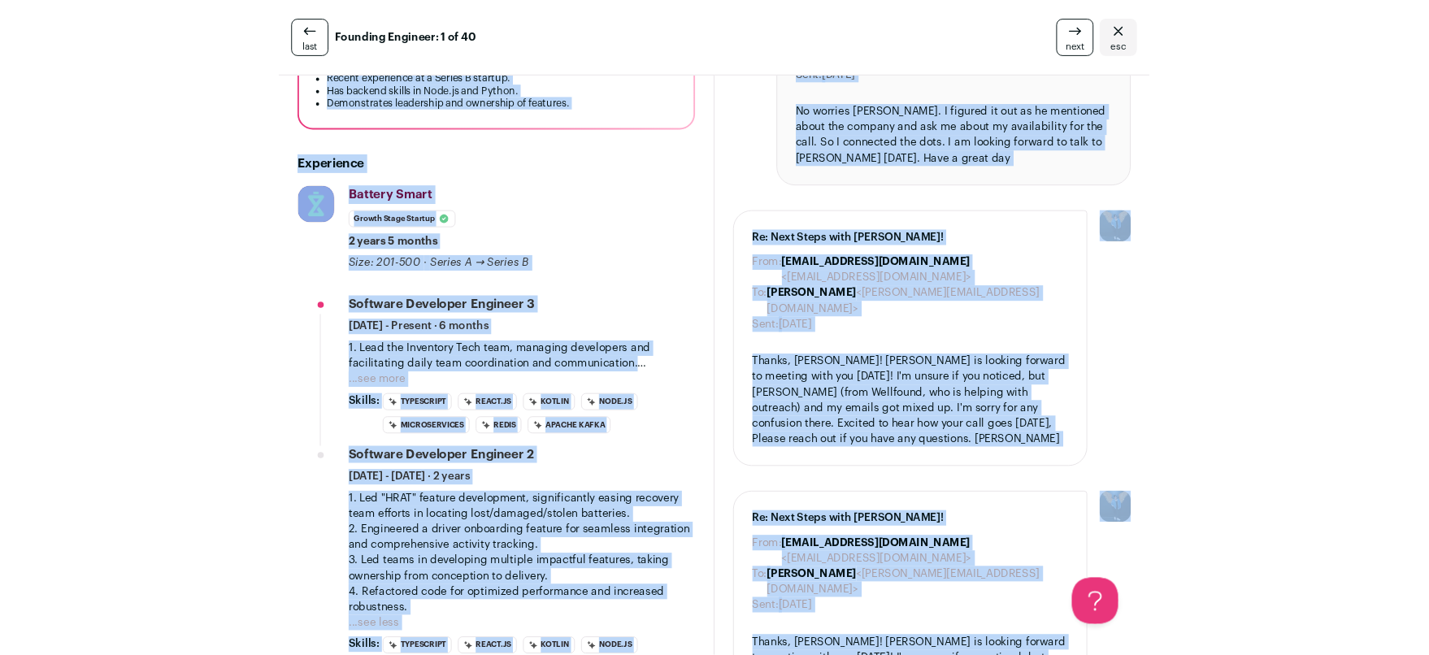
scroll to position [0, 0]
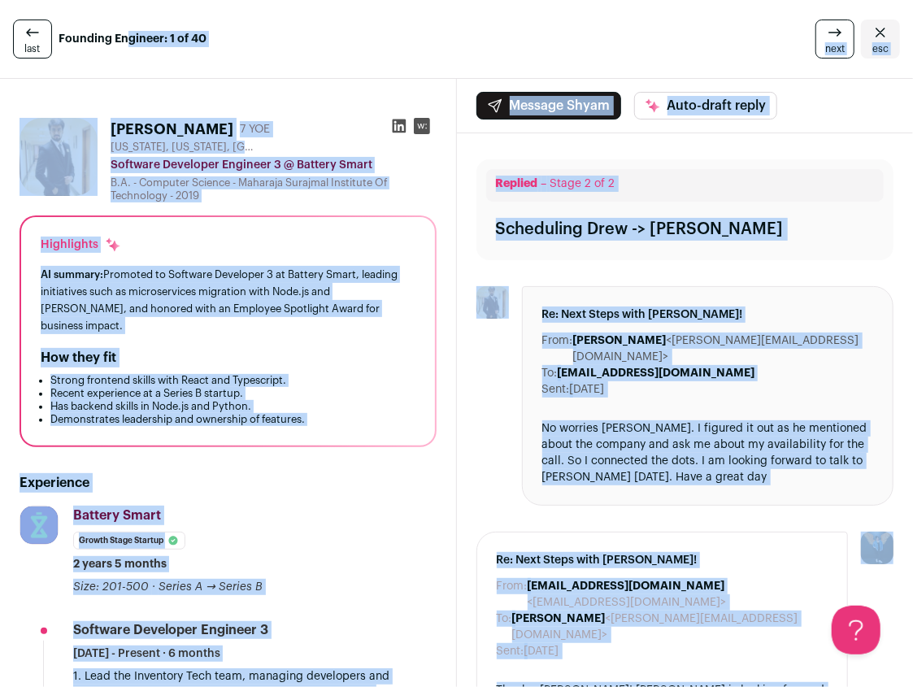
drag, startPoint x: 675, startPoint y: 408, endPoint x: 300, endPoint y: 33, distance: 530.5
click at [300, 33] on div "last Founding Engineer: 1 of 40" at bounding box center [156, 39] width 287 height 39
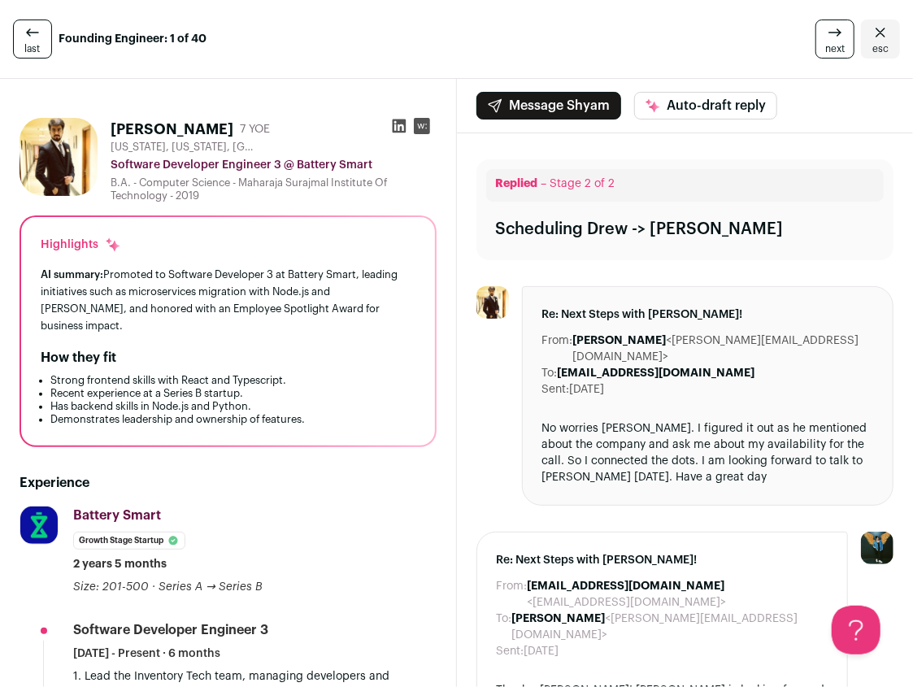
click at [300, 33] on div "last Founding Engineer: 1 of 40" at bounding box center [156, 39] width 287 height 39
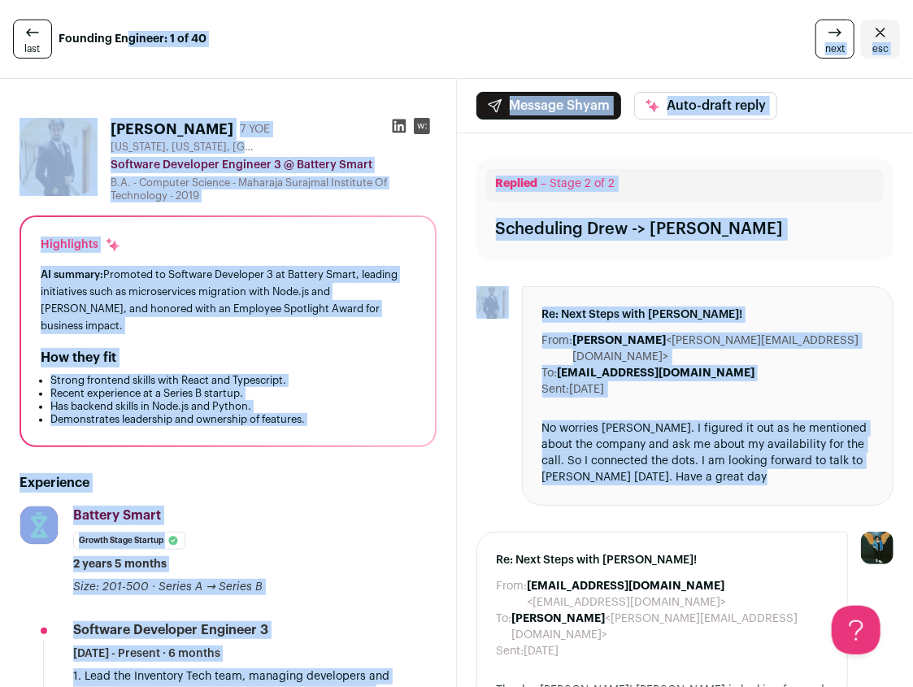
drag, startPoint x: 300, startPoint y: 33, endPoint x: 712, endPoint y: 428, distance: 571.4
click at [712, 428] on div "No worries [PERSON_NAME]. I figured it out as he mentioned about the company an…" at bounding box center [708, 452] width 332 height 65
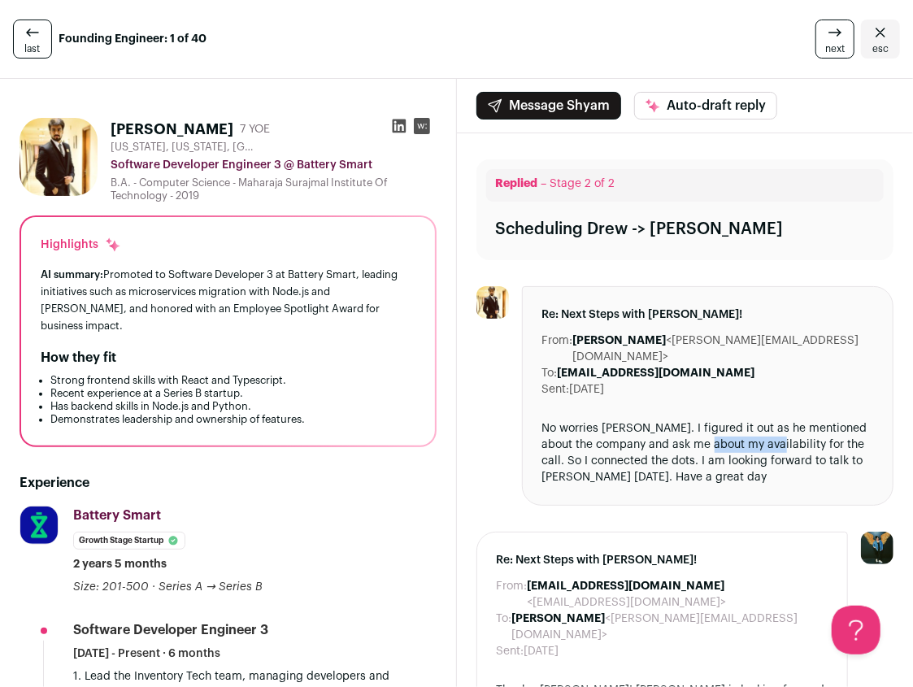
click at [712, 428] on div "No worries [PERSON_NAME]. I figured it out as he mentioned about the company an…" at bounding box center [708, 452] width 332 height 65
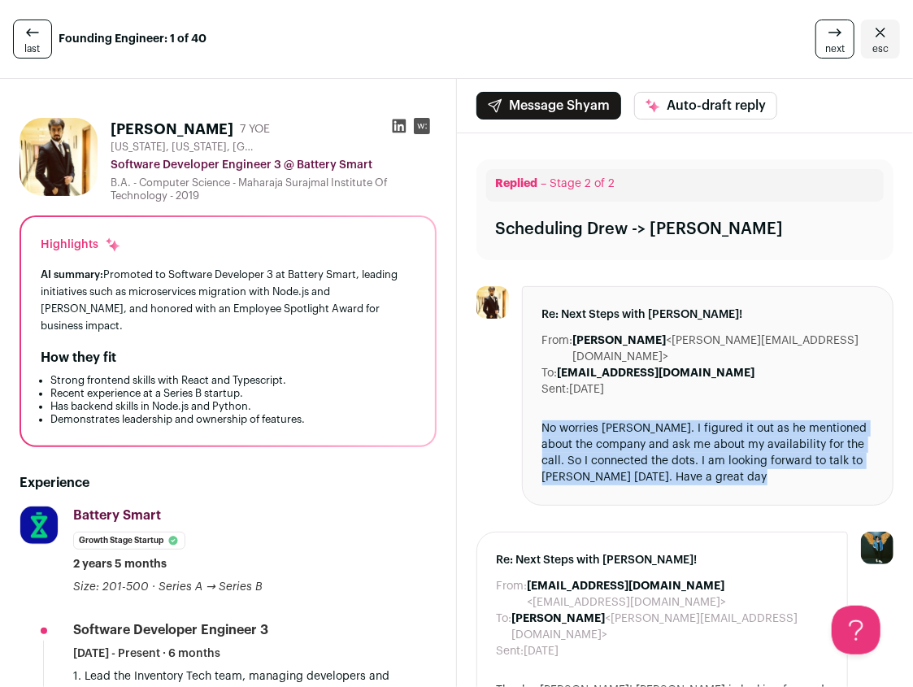
drag, startPoint x: 712, startPoint y: 428, endPoint x: 748, endPoint y: 460, distance: 47.8
click at [748, 460] on div "No worries [PERSON_NAME]. I figured it out as he mentioned about the company an…" at bounding box center [708, 452] width 332 height 65
